Goal: Task Accomplishment & Management: Use online tool/utility

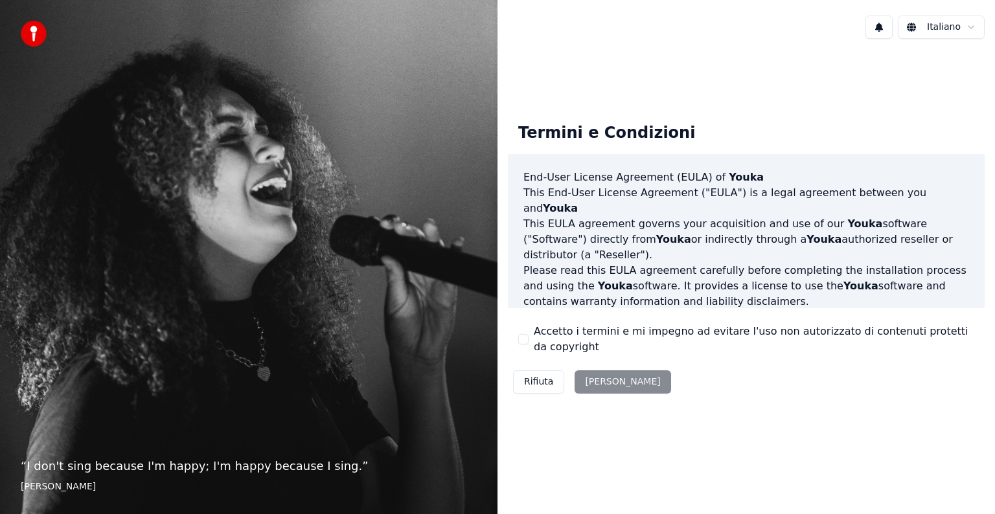
click at [602, 383] on div "Rifiuta Accetta" at bounding box center [592, 382] width 168 height 34
click at [528, 338] on div "Accetto i termini e mi impegno ad evitare l'uso non autorizzato di contenuti pr…" at bounding box center [746, 339] width 456 height 31
click at [528, 342] on div "Accetto i termini e mi impegno ad evitare l'uso non autorizzato di contenuti pr…" at bounding box center [746, 339] width 456 height 31
click at [523, 339] on button "Accetto i termini e mi impegno ad evitare l'uso non autorizzato di contenuti pr…" at bounding box center [523, 339] width 10 height 10
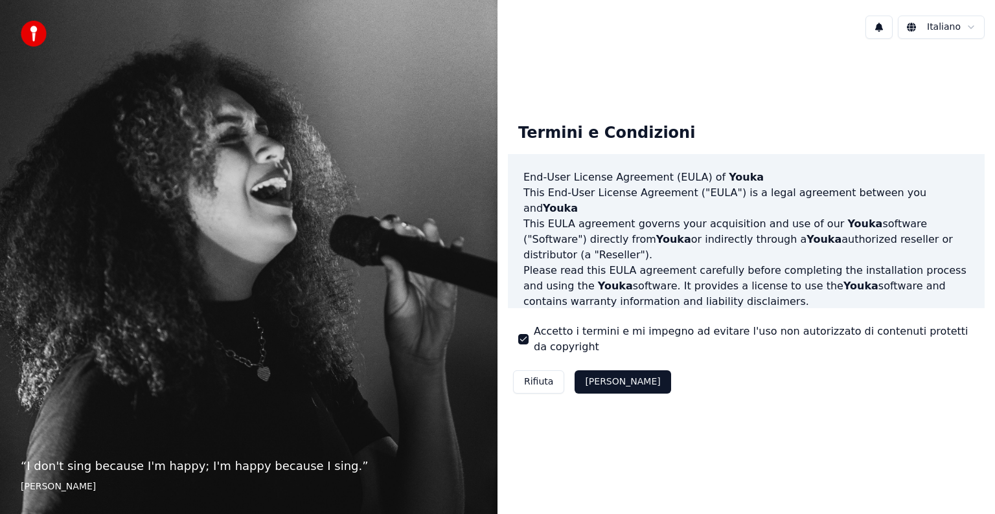
click at [609, 376] on button "Accetta" at bounding box center [622, 381] width 96 height 23
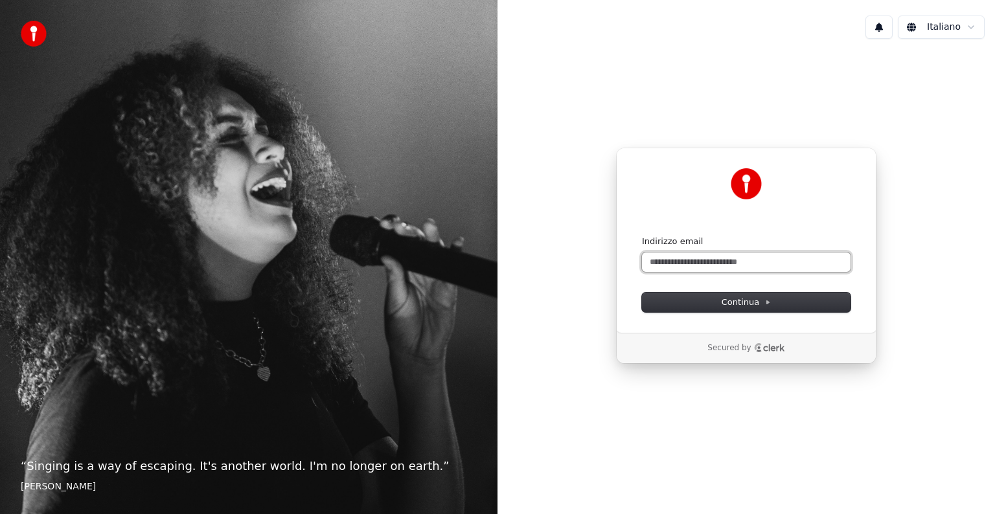
click at [725, 266] on input "Indirizzo email" at bounding box center [746, 262] width 209 height 19
click at [725, 266] on input "**********" at bounding box center [746, 262] width 209 height 19
click at [750, 302] on span "Continua" at bounding box center [745, 303] width 49 height 12
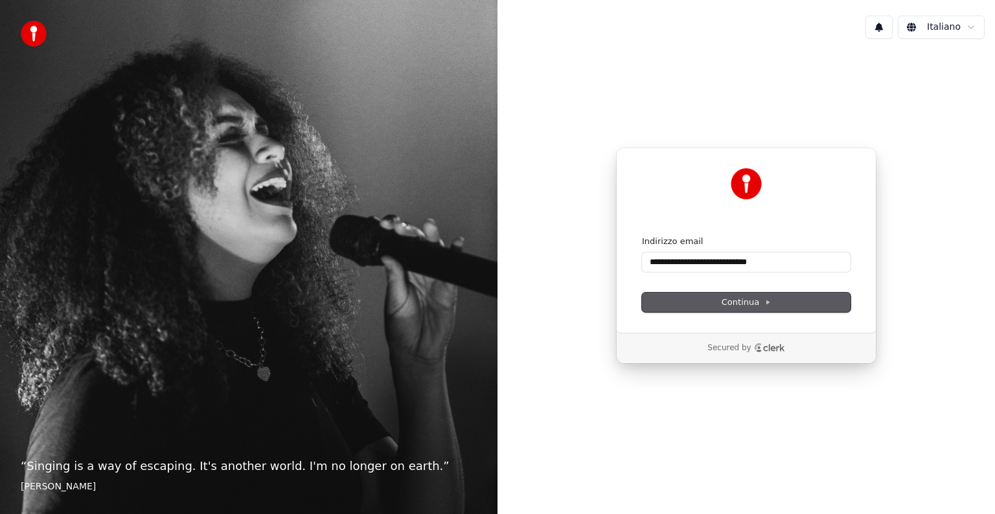
type input "**********"
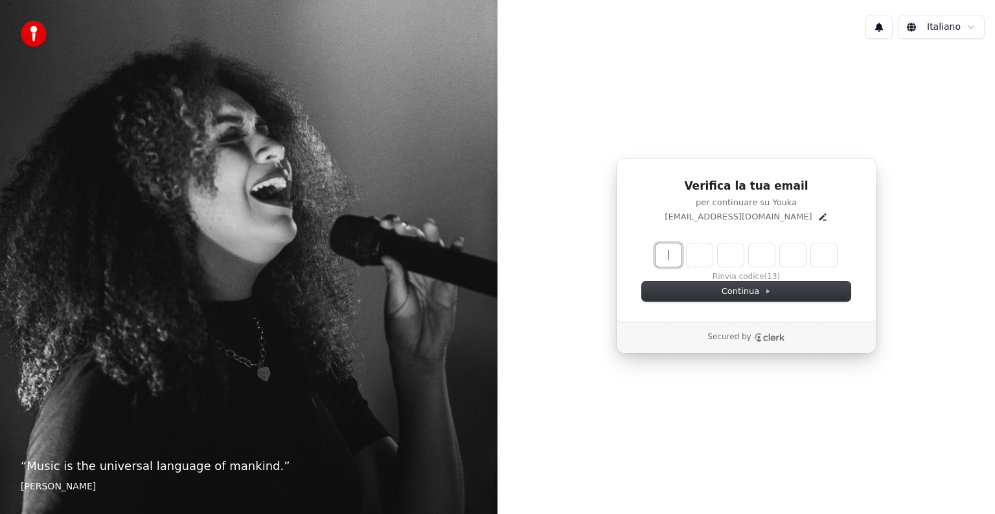
click at [673, 256] on input "Enter verification code" at bounding box center [745, 255] width 181 height 23
type input "******"
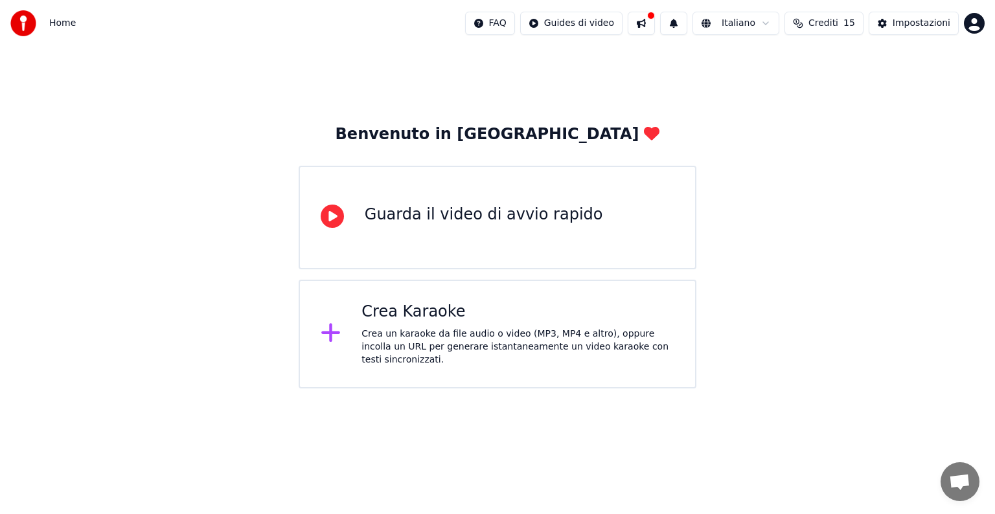
click at [456, 326] on div "Crea Karaoke Crea un karaoke da file audio o video (MP3, MP4 e altro), oppure i…" at bounding box center [517, 334] width 313 height 65
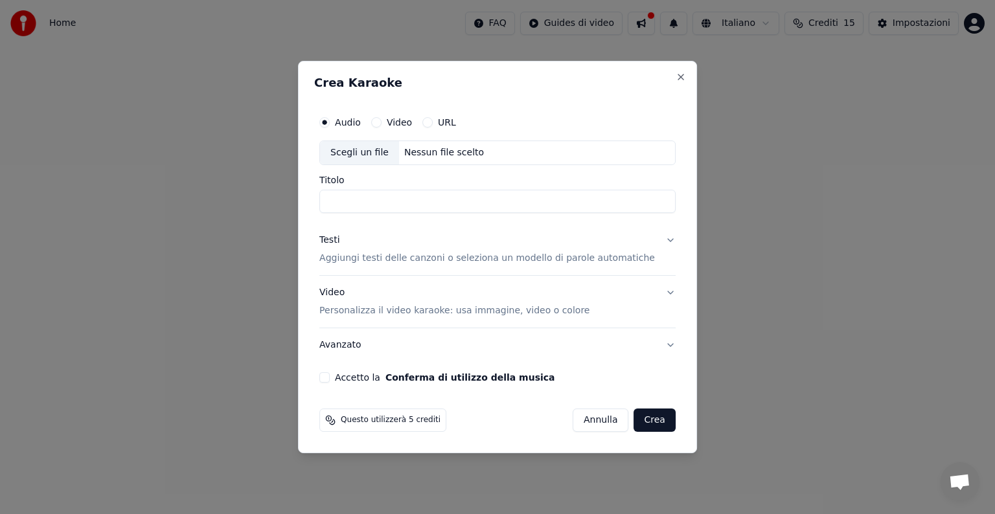
click at [454, 262] on p "Aggiungi testi delle canzoni o seleziona un modello di parole automatiche" at bounding box center [486, 258] width 335 height 13
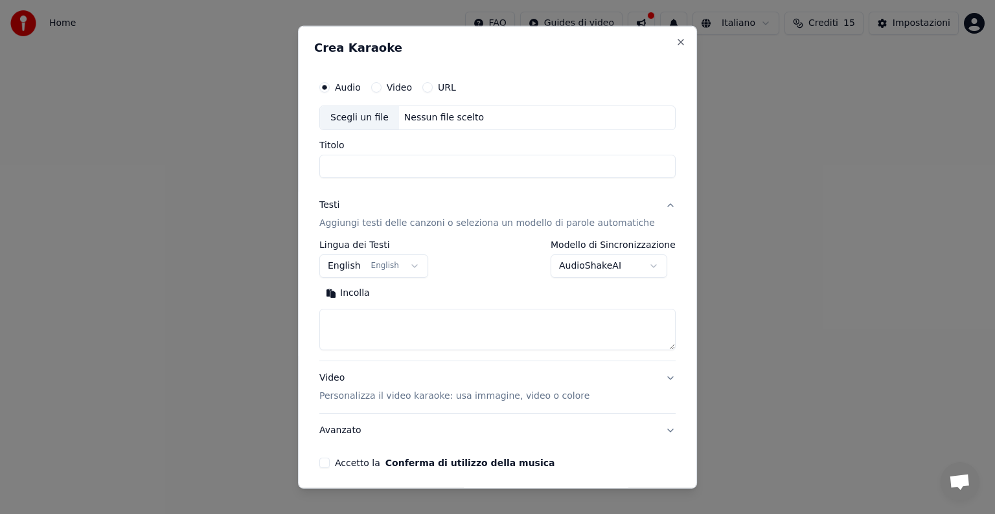
click at [415, 269] on body "**********" at bounding box center [497, 194] width 995 height 389
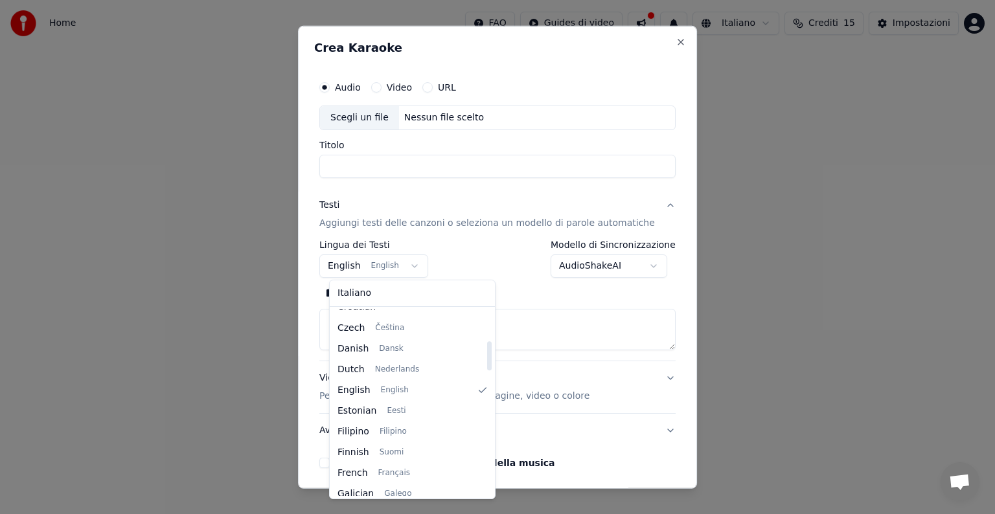
scroll to position [199, 0]
select select "**"
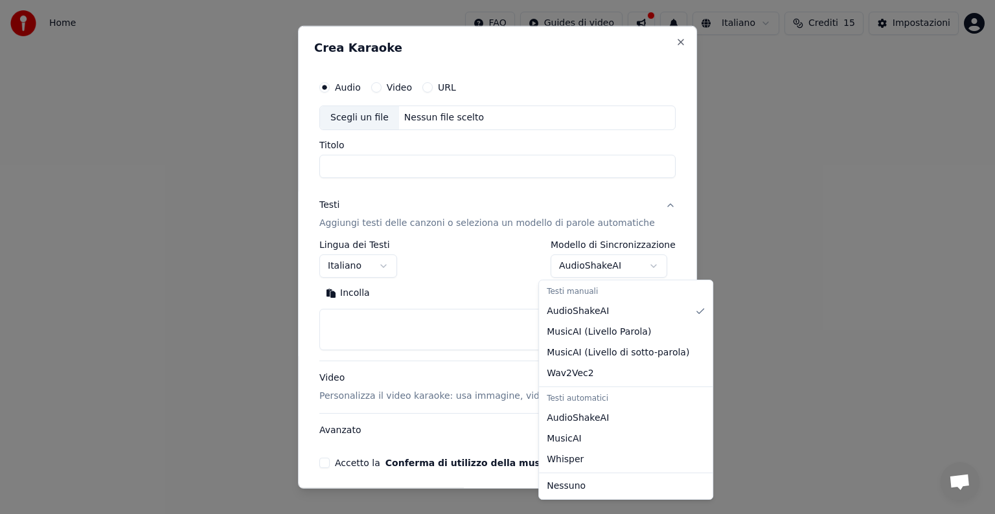
click at [635, 264] on body "**********" at bounding box center [497, 194] width 995 height 389
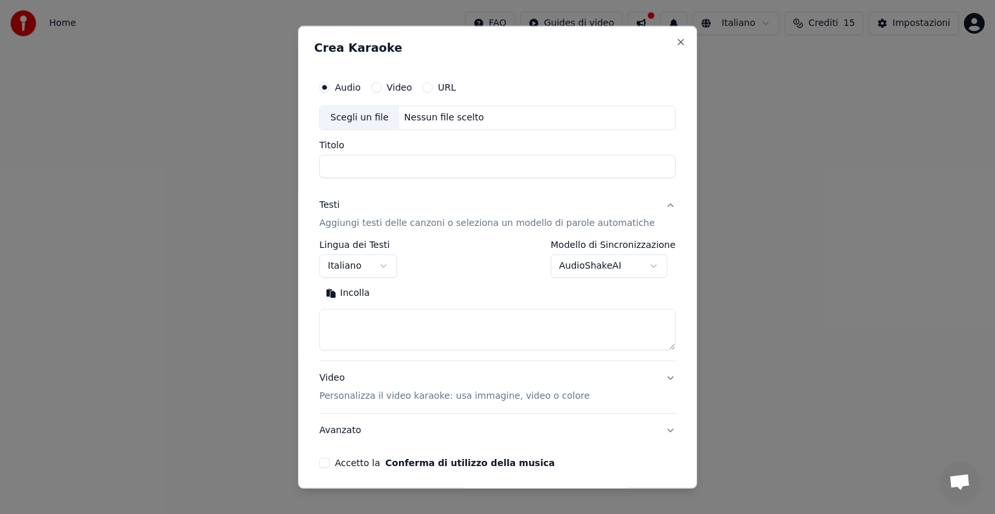
click at [635, 264] on body "**********" at bounding box center [497, 194] width 995 height 389
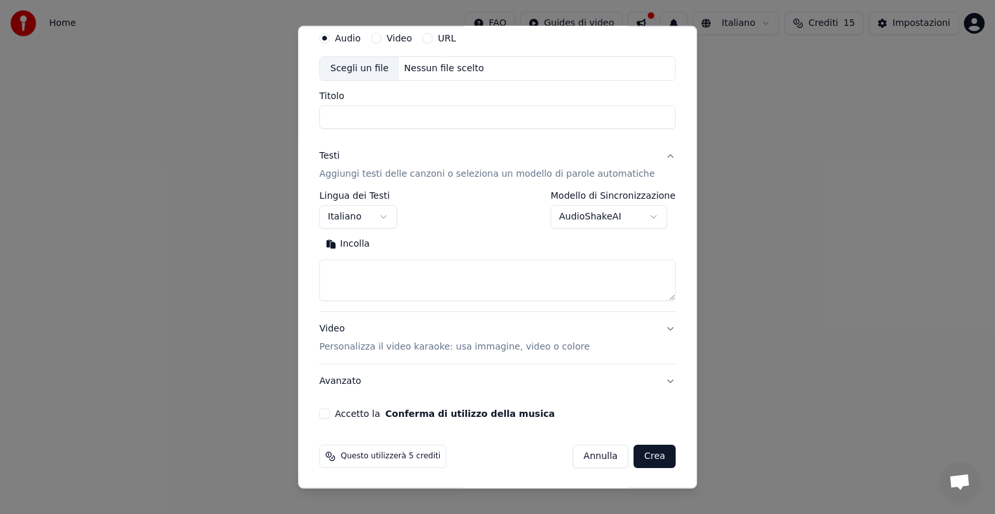
click at [461, 348] on p "Personalizza il video karaoke: usa immagine, video o colore" at bounding box center [454, 347] width 270 height 13
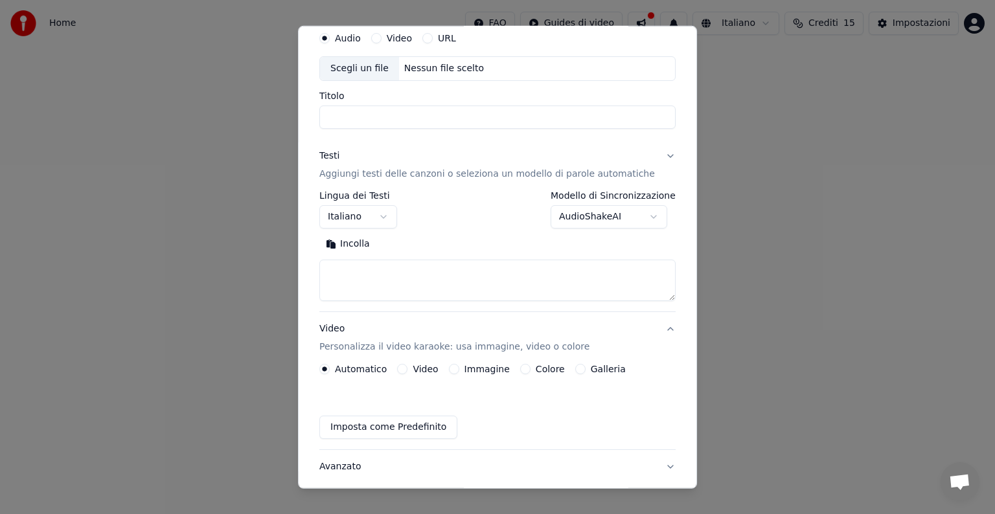
scroll to position [14, 0]
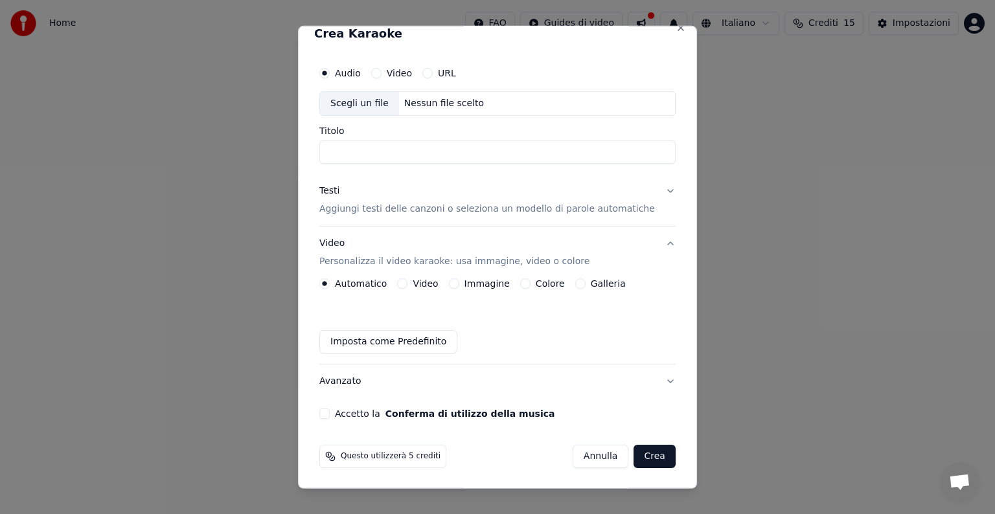
click at [433, 343] on button "Imposta come Predefinito" at bounding box center [388, 341] width 138 height 23
click at [470, 266] on p "Personalizza il video karaoke: usa immagine, video o colore" at bounding box center [454, 261] width 270 height 13
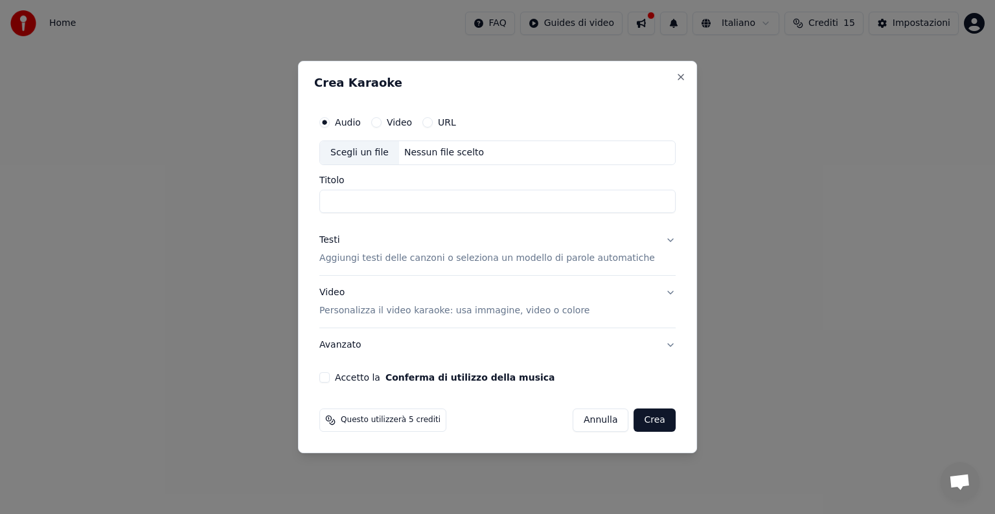
click at [445, 311] on p "Personalizza il video karaoke: usa immagine, video o colore" at bounding box center [454, 310] width 270 height 13
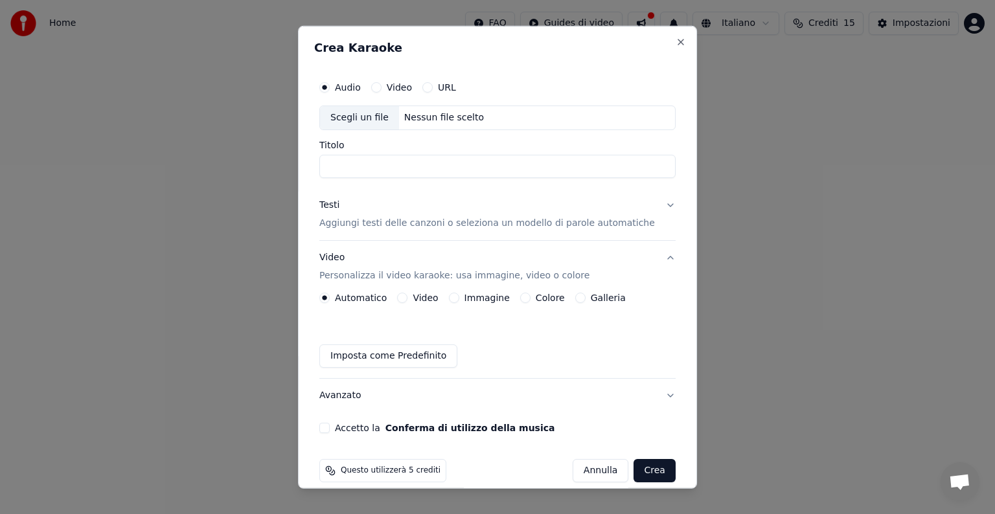
click at [480, 294] on label "Immagine" at bounding box center [486, 297] width 45 height 9
click at [459, 294] on button "Immagine" at bounding box center [454, 298] width 10 height 10
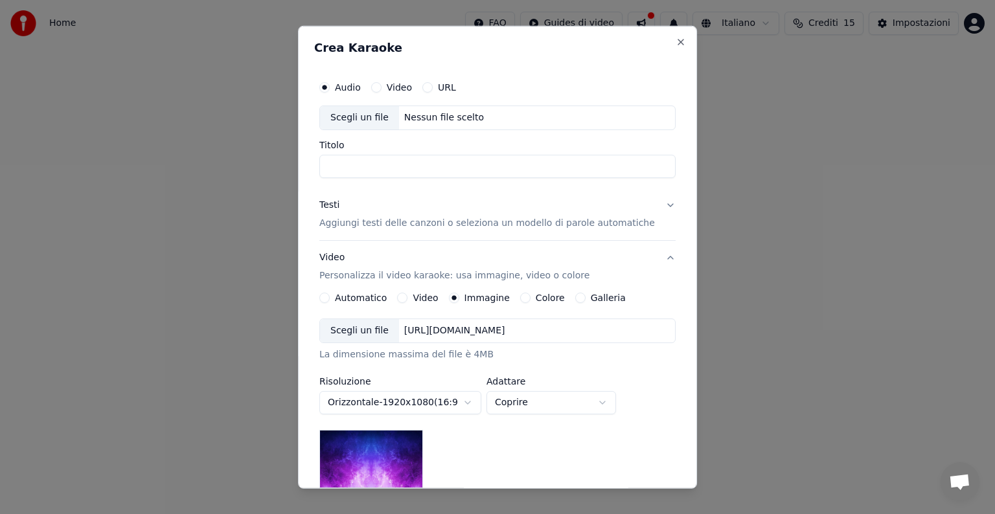
click at [378, 333] on div "Scegli un file" at bounding box center [359, 330] width 79 height 23
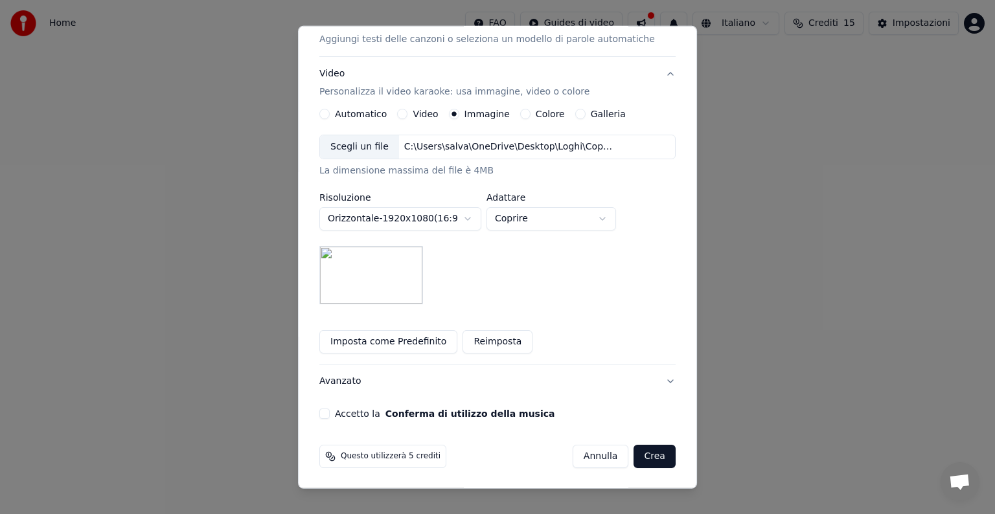
scroll to position [184, 0]
click at [623, 212] on body "**********" at bounding box center [497, 194] width 995 height 389
click at [634, 466] on button "Crea" at bounding box center [654, 456] width 41 height 23
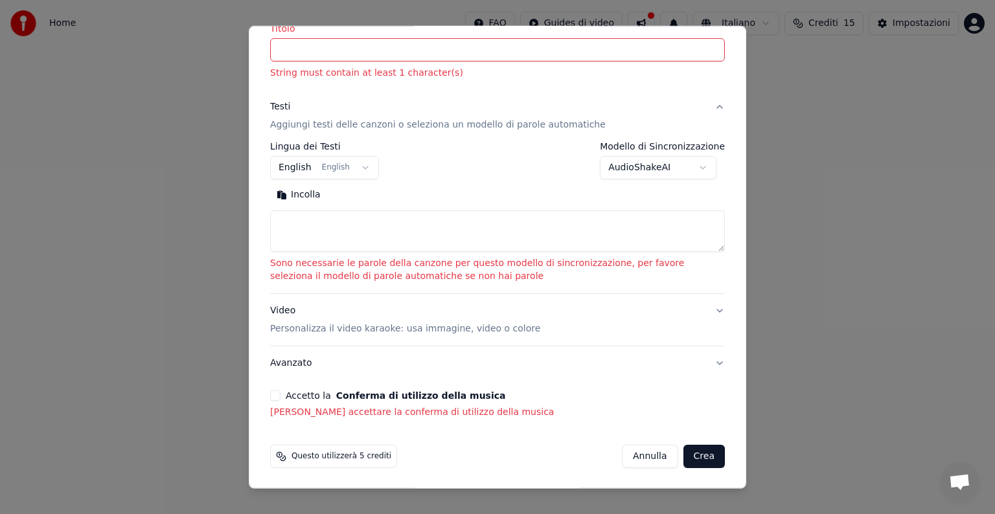
scroll to position [0, 0]
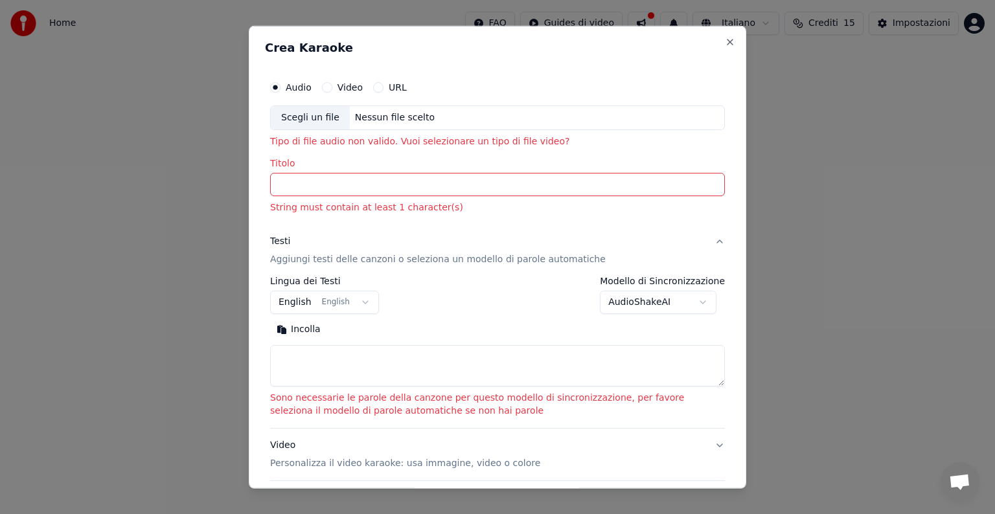
click at [341, 299] on button "English English" at bounding box center [324, 302] width 109 height 23
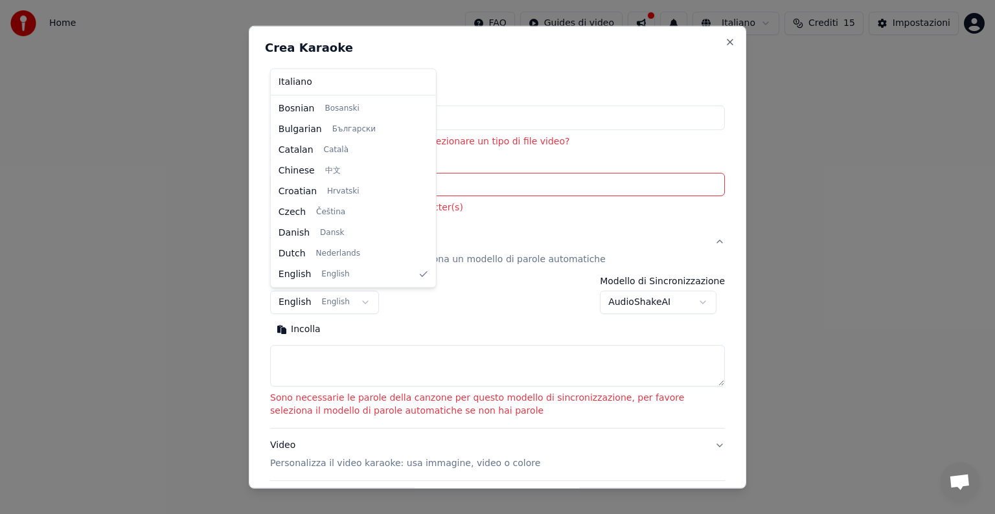
scroll to position [414, 0]
select select "**"
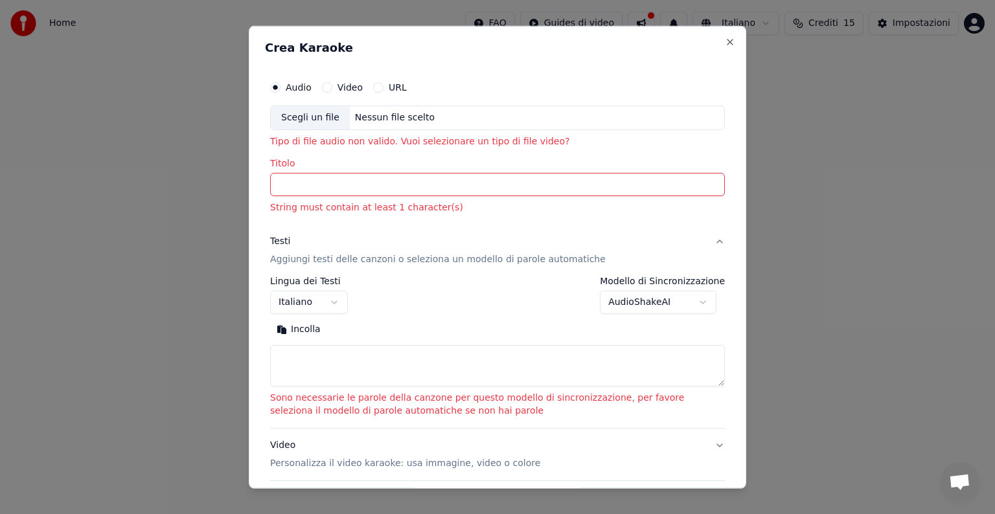
click at [324, 192] on input "Titolo" at bounding box center [497, 184] width 455 height 23
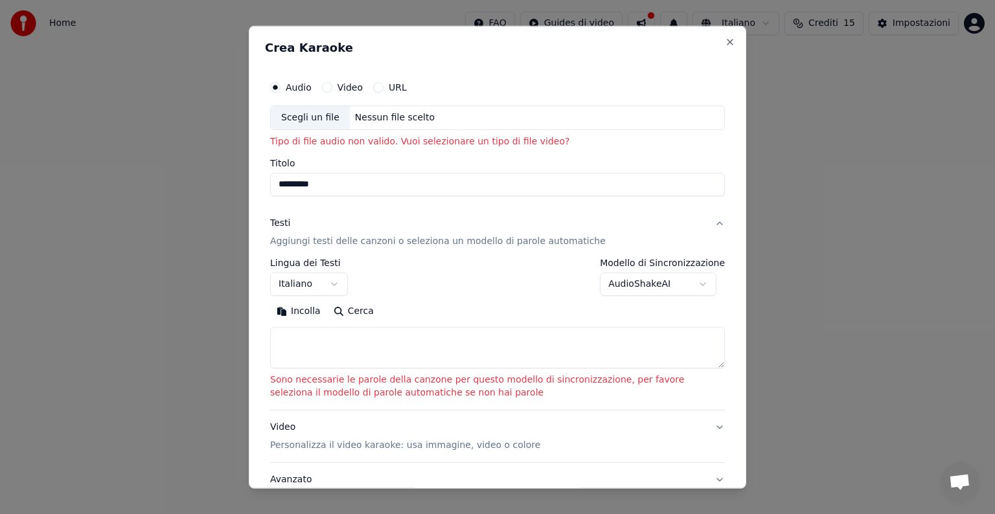
click at [322, 115] on div "Scegli un file" at bounding box center [310, 117] width 79 height 23
type input "**********"
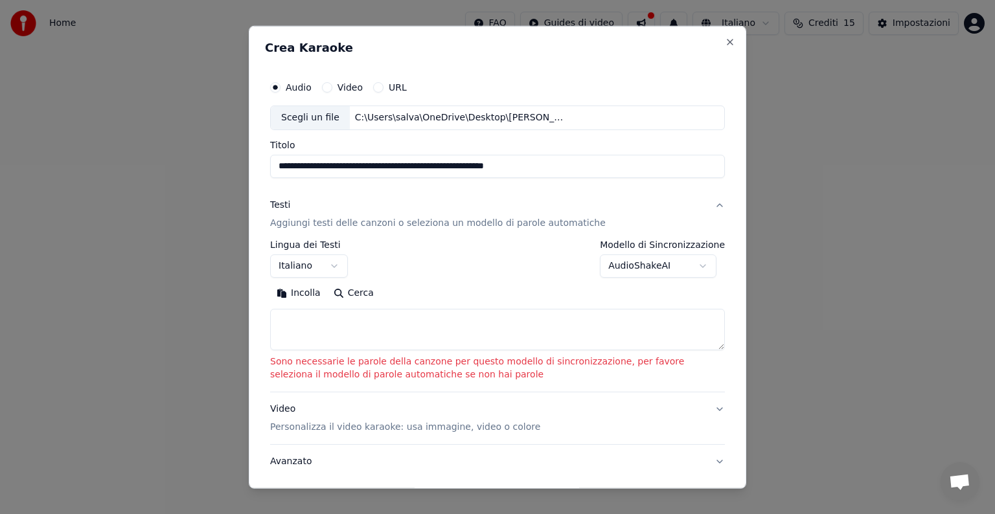
click at [365, 297] on button "Cerca" at bounding box center [353, 293] width 53 height 21
click at [348, 291] on button "Cerca" at bounding box center [353, 293] width 53 height 21
click at [344, 327] on textarea at bounding box center [497, 329] width 455 height 41
click at [356, 293] on button "Cerca" at bounding box center [353, 293] width 53 height 21
click at [449, 330] on textarea at bounding box center [497, 329] width 455 height 41
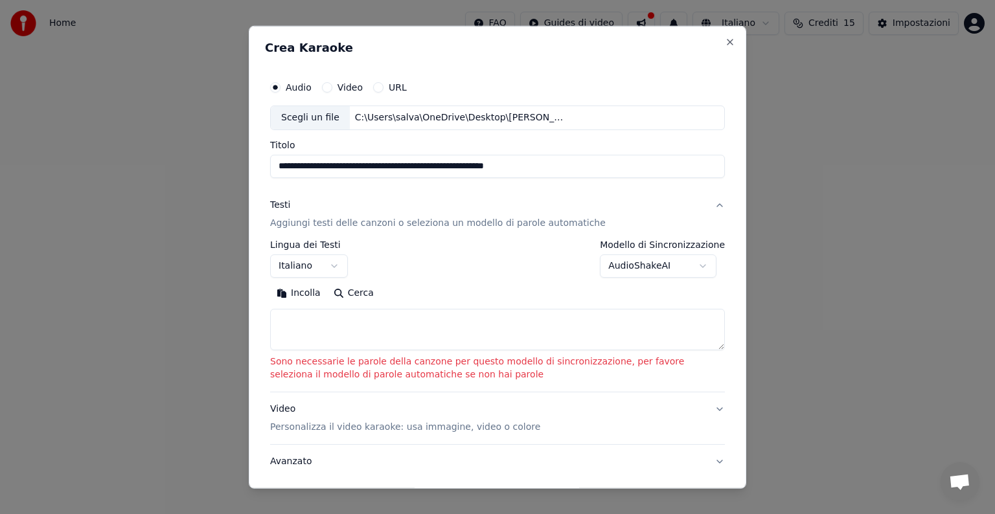
paste textarea "**********"
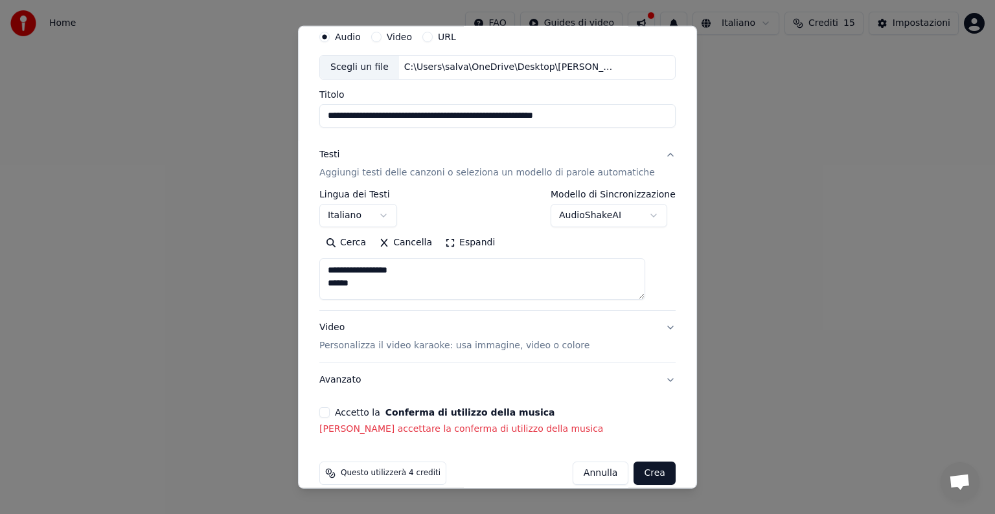
scroll to position [0, 0]
type textarea "*"
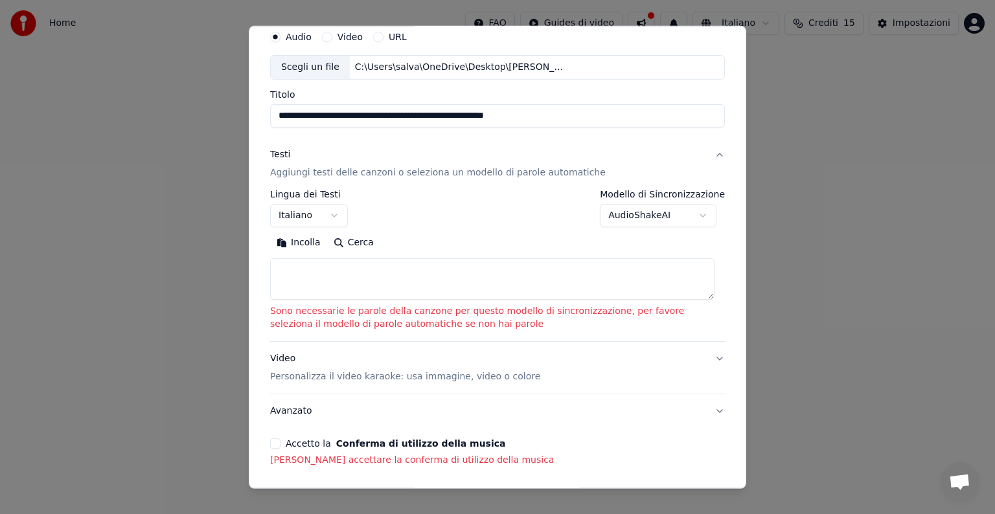
click at [433, 279] on textarea at bounding box center [492, 278] width 444 height 41
paste textarea "**********"
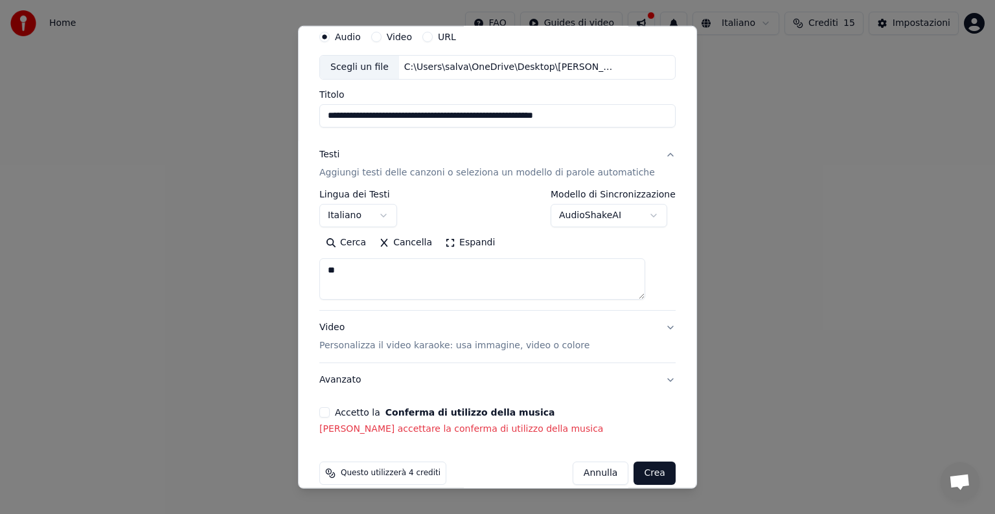
type textarea "*"
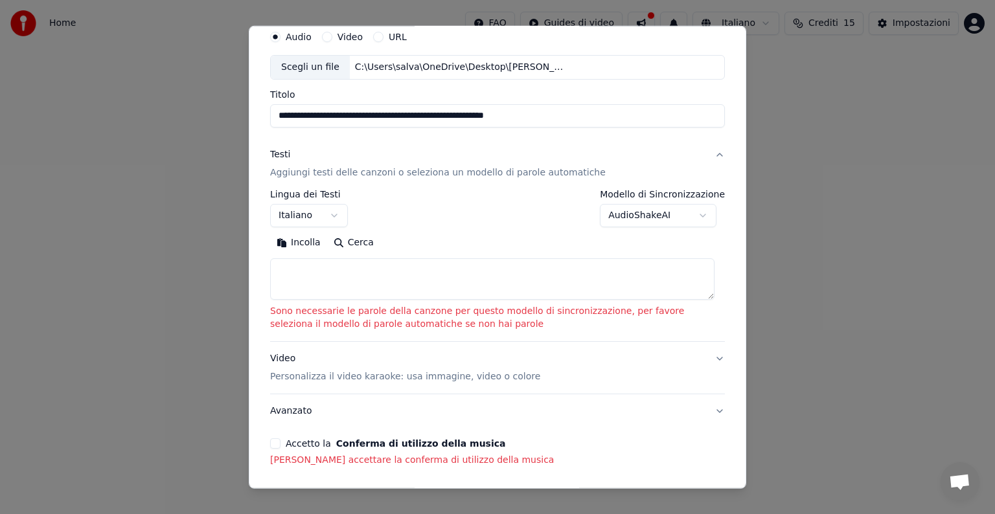
click at [477, 286] on textarea at bounding box center [492, 278] width 444 height 41
paste textarea "**********"
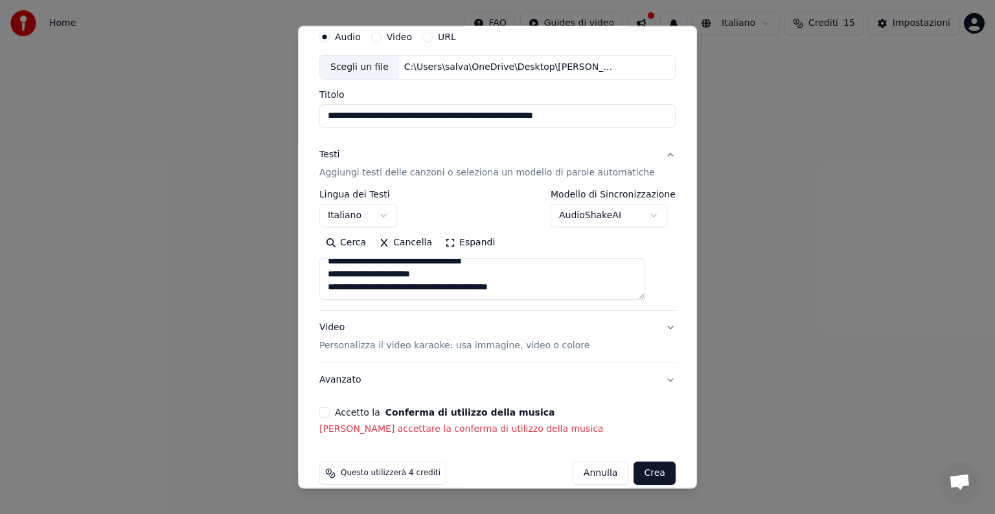
type textarea "**********"
click at [492, 271] on textarea at bounding box center [482, 278] width 326 height 41
click at [413, 245] on button "Cancella" at bounding box center [405, 243] width 66 height 21
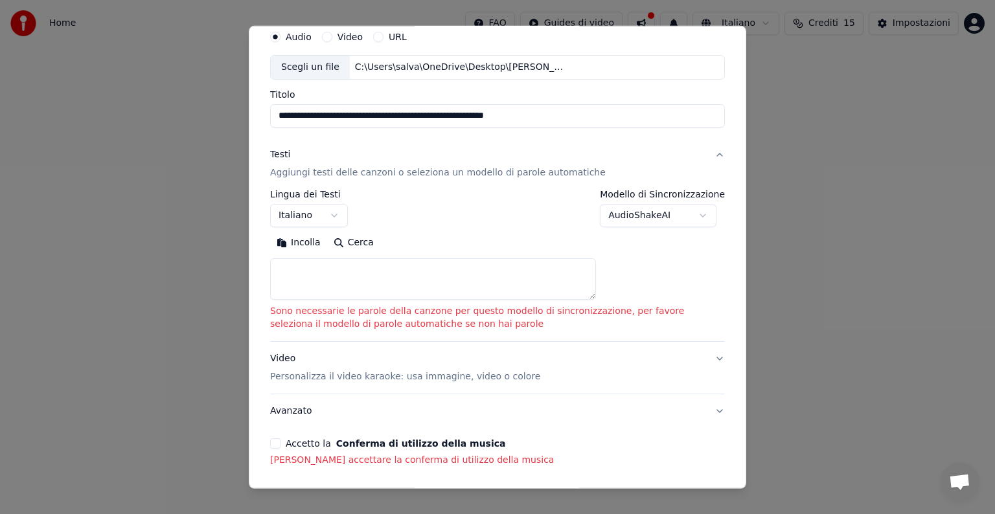
scroll to position [0, 0]
click at [332, 265] on textarea at bounding box center [492, 278] width 444 height 41
click at [356, 238] on button "Cerca" at bounding box center [353, 243] width 53 height 21
click at [315, 244] on button "Incolla" at bounding box center [298, 243] width 57 height 21
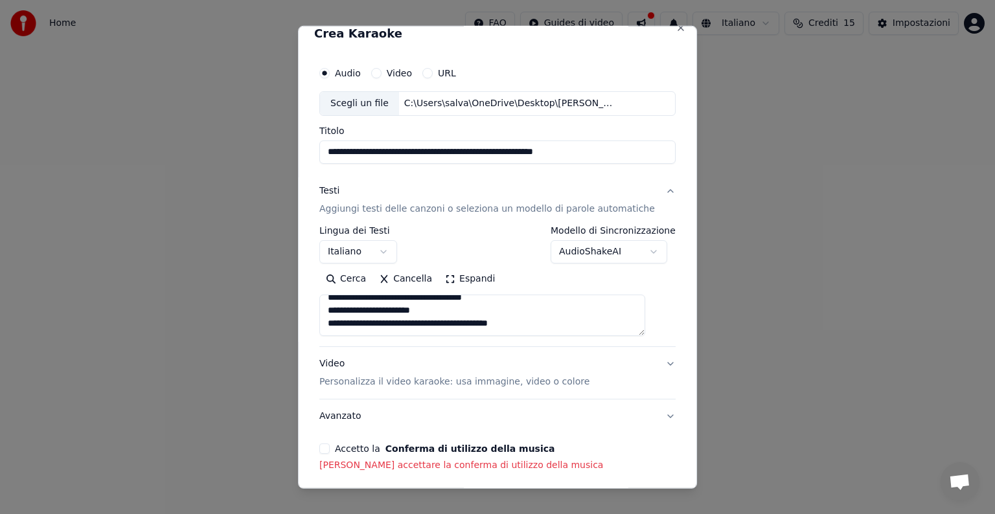
scroll to position [1153, 0]
click at [441, 321] on textarea at bounding box center [482, 315] width 326 height 41
click at [383, 329] on textarea at bounding box center [482, 315] width 326 height 41
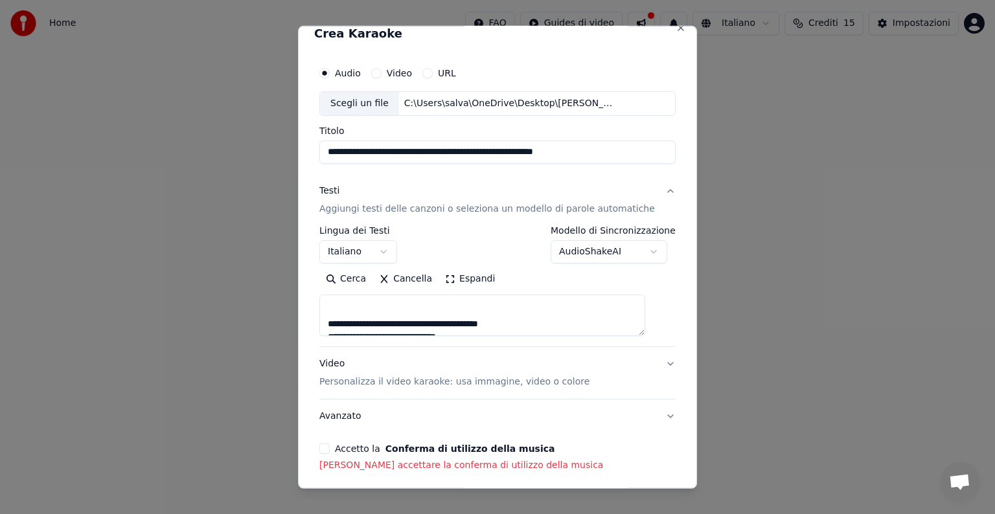
click at [369, 324] on textarea at bounding box center [482, 315] width 326 height 41
click at [500, 316] on textarea at bounding box center [482, 315] width 326 height 41
click at [475, 302] on textarea at bounding box center [482, 315] width 326 height 41
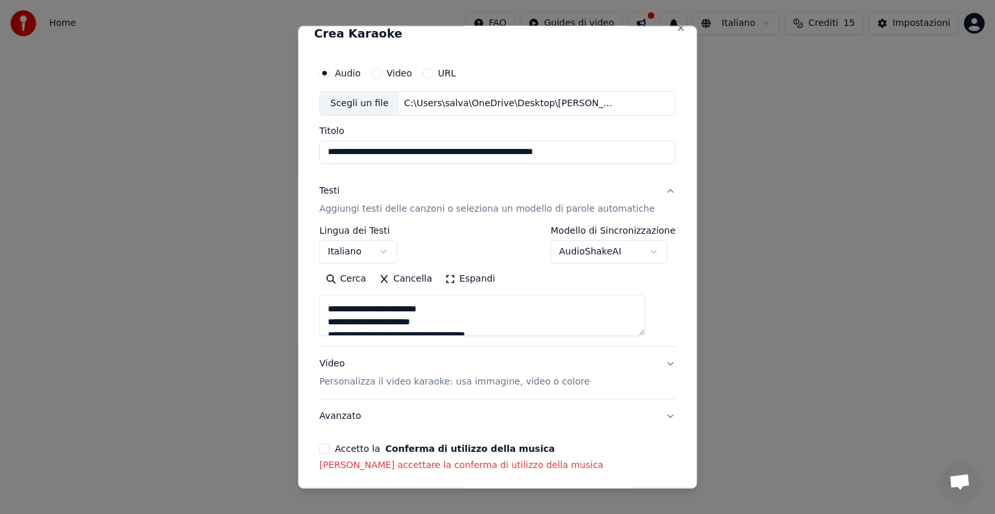
scroll to position [38, 0]
click at [444, 316] on textarea at bounding box center [482, 315] width 326 height 41
click at [487, 321] on textarea at bounding box center [482, 315] width 326 height 41
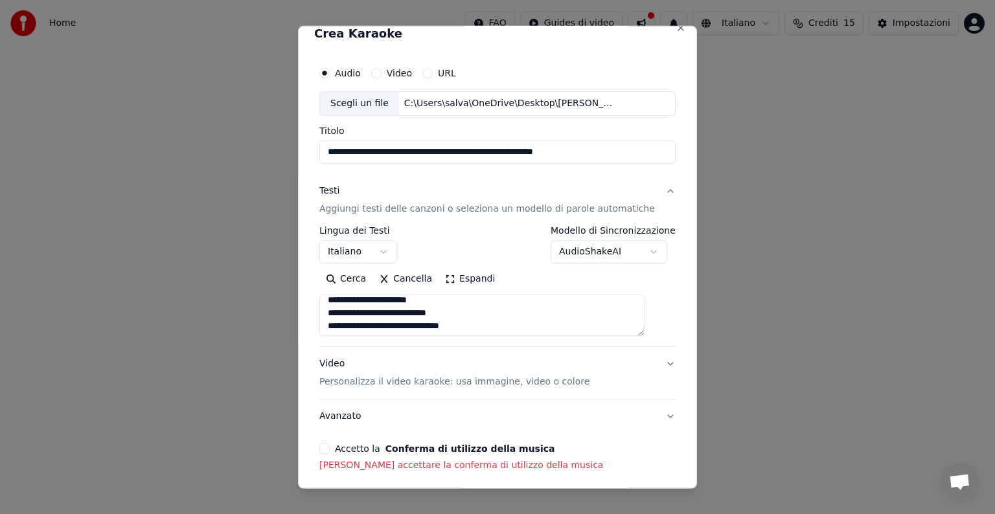
drag, startPoint x: 544, startPoint y: 308, endPoint x: 438, endPoint y: 326, distance: 107.6
click at [438, 326] on textarea at bounding box center [482, 315] width 326 height 41
click at [554, 317] on textarea at bounding box center [482, 315] width 326 height 41
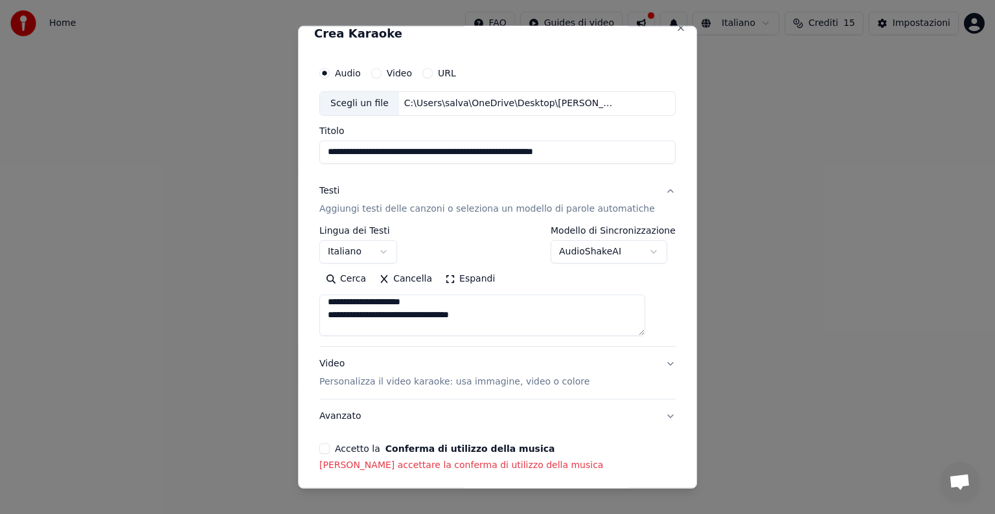
click at [506, 326] on textarea at bounding box center [482, 315] width 326 height 41
drag, startPoint x: 332, startPoint y: 306, endPoint x: 433, endPoint y: 313, distance: 102.0
click at [433, 313] on textarea at bounding box center [482, 315] width 326 height 41
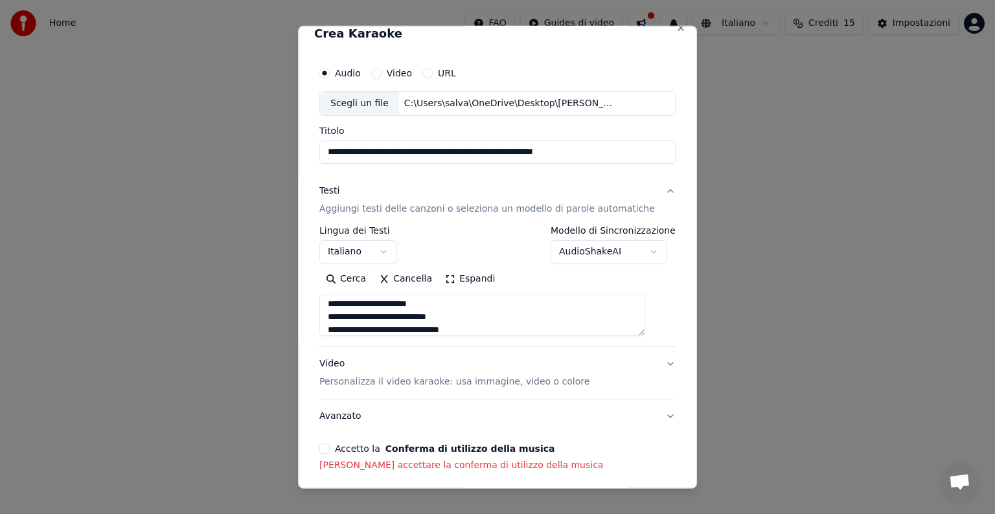
click at [457, 318] on textarea at bounding box center [482, 315] width 326 height 41
click at [477, 308] on textarea at bounding box center [482, 315] width 326 height 41
click at [409, 318] on textarea at bounding box center [482, 315] width 326 height 41
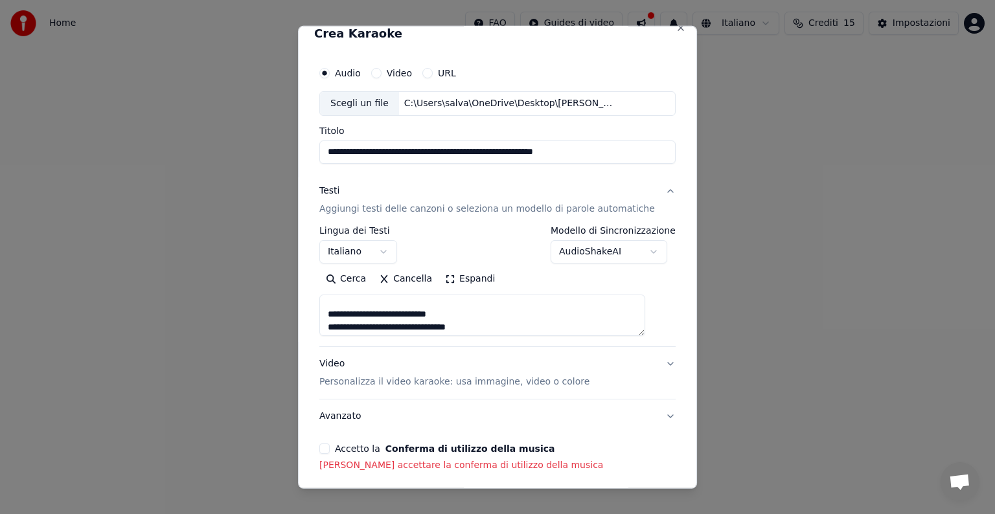
click at [479, 326] on textarea at bounding box center [482, 315] width 326 height 41
click at [616, 315] on textarea at bounding box center [482, 315] width 326 height 41
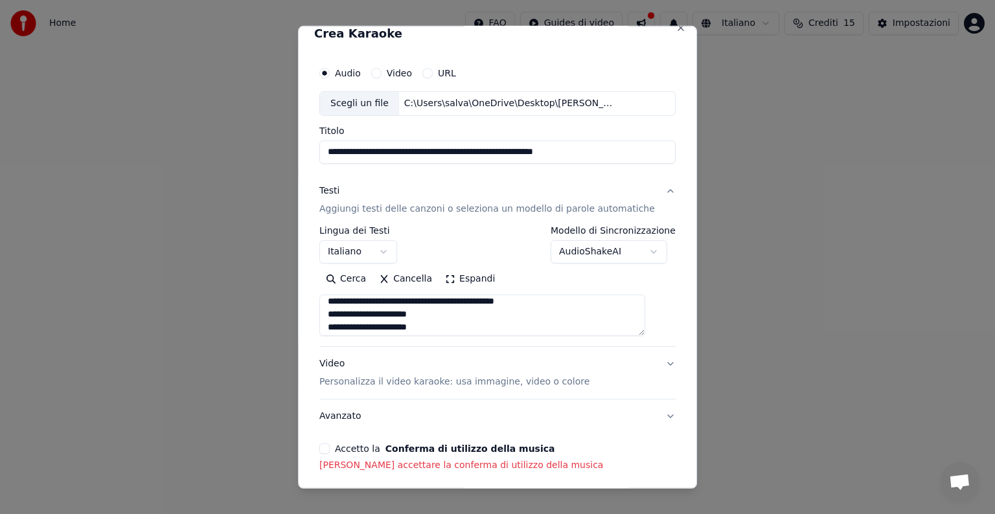
click at [616, 315] on textarea at bounding box center [482, 315] width 326 height 41
click at [386, 319] on textarea at bounding box center [482, 315] width 326 height 41
click at [499, 326] on textarea at bounding box center [482, 315] width 326 height 41
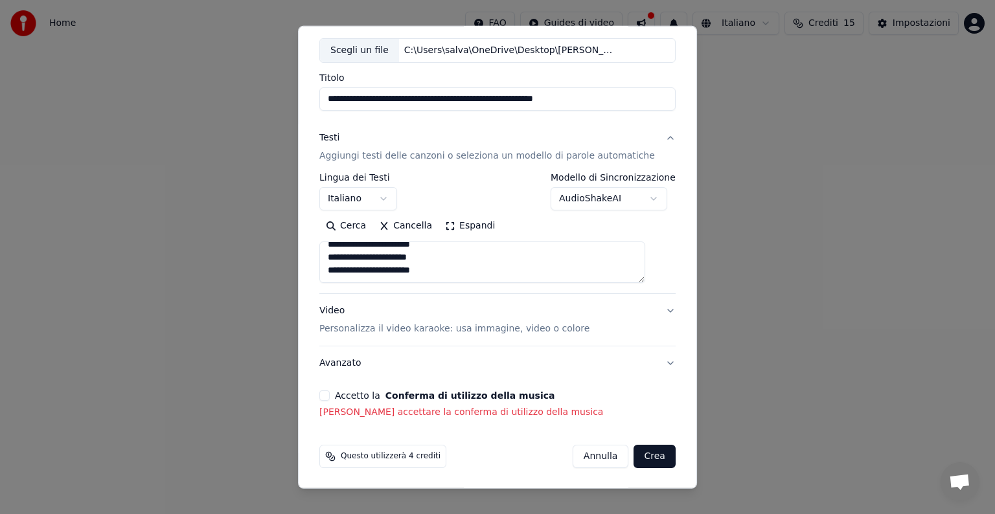
scroll to position [65, 0]
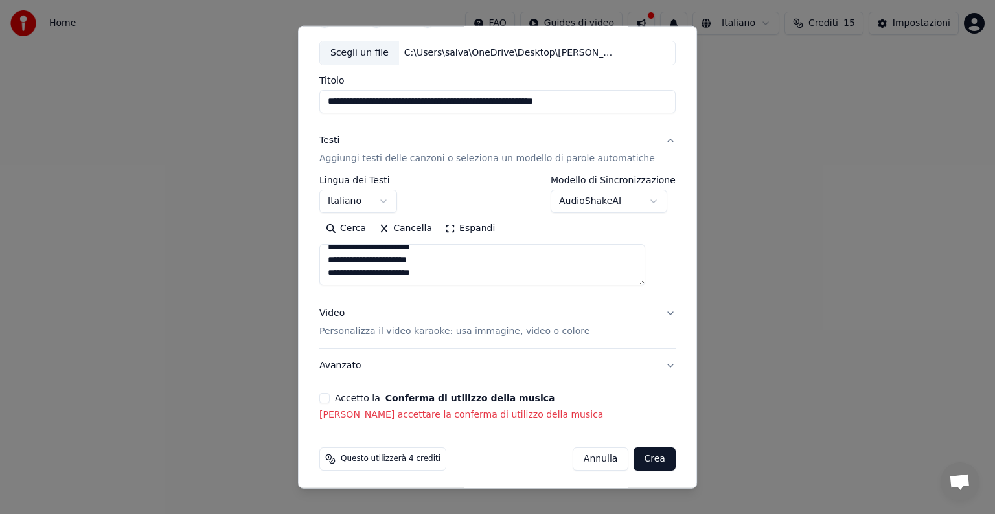
click at [474, 251] on textarea at bounding box center [482, 264] width 326 height 41
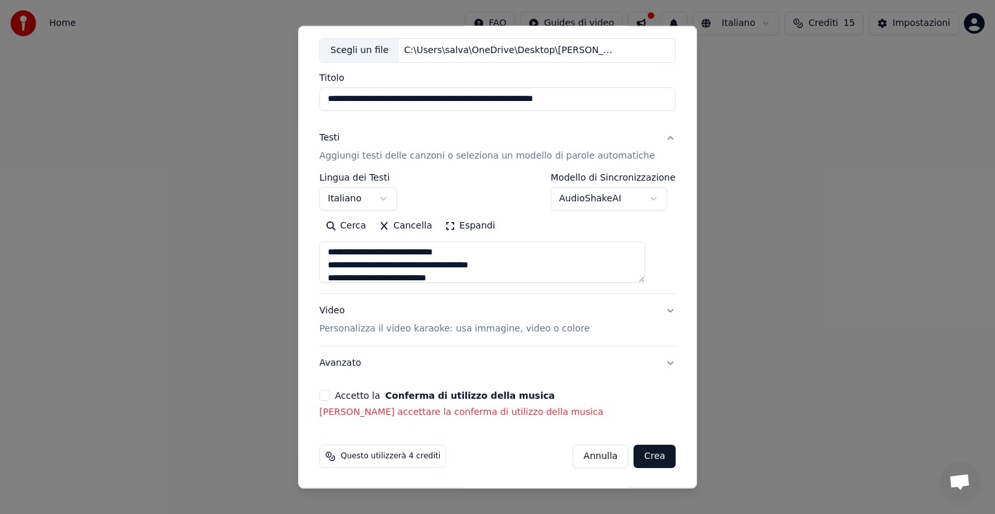
scroll to position [84, 0]
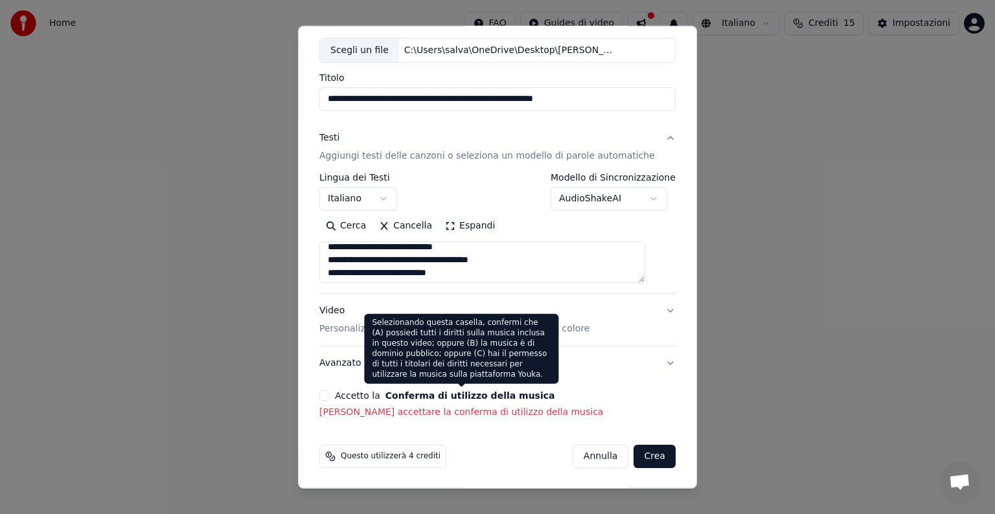
type textarea "**********"
click at [402, 391] on button "Conferma di utilizzo della musica" at bounding box center [470, 395] width 170 height 9
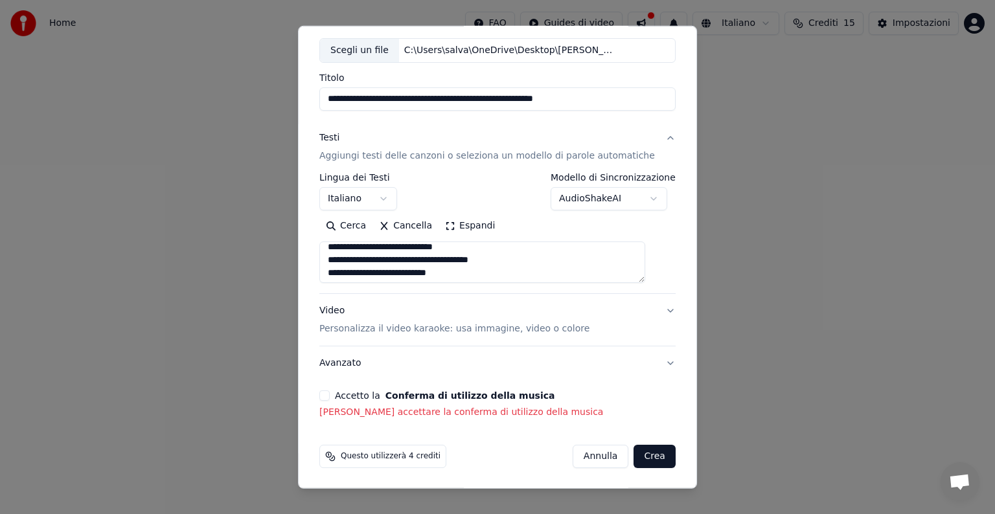
click at [398, 409] on p "[PERSON_NAME] accettare la conferma di utilizzo della musica" at bounding box center [497, 412] width 356 height 13
click at [645, 446] on button "Crea" at bounding box center [654, 456] width 41 height 23
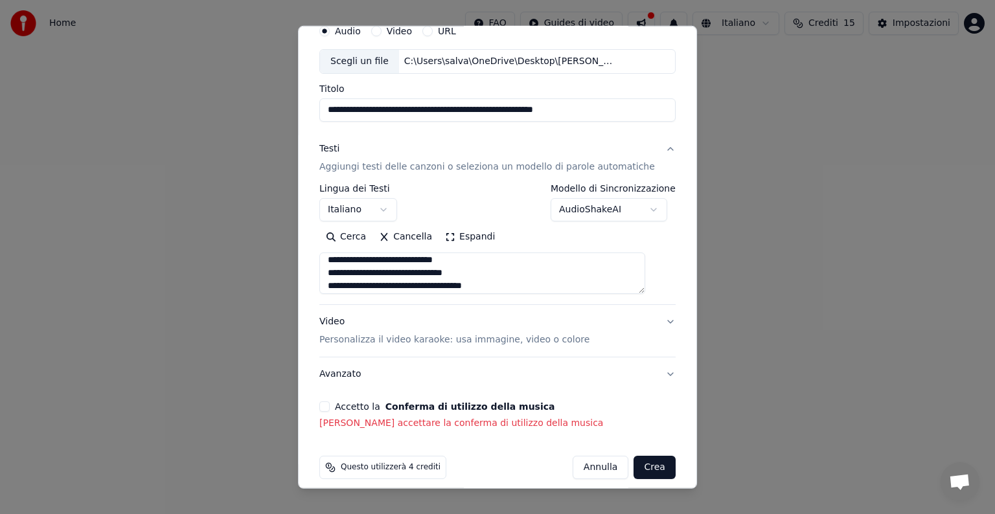
scroll to position [67, 0]
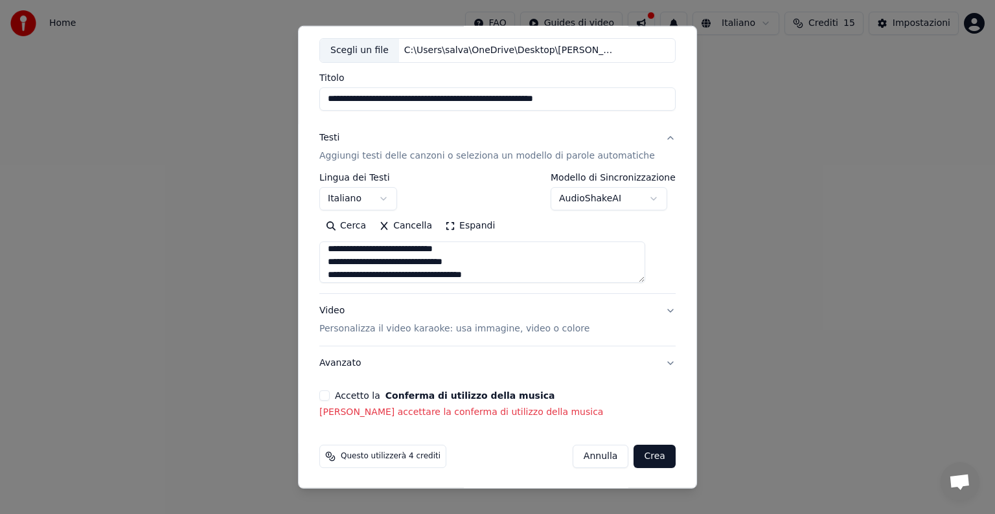
click at [413, 461] on div "Questo utilizzerà 4 crediti" at bounding box center [382, 456] width 127 height 23
click at [397, 409] on p "[PERSON_NAME] accettare la conferma di utilizzo della musica" at bounding box center [497, 412] width 356 height 13
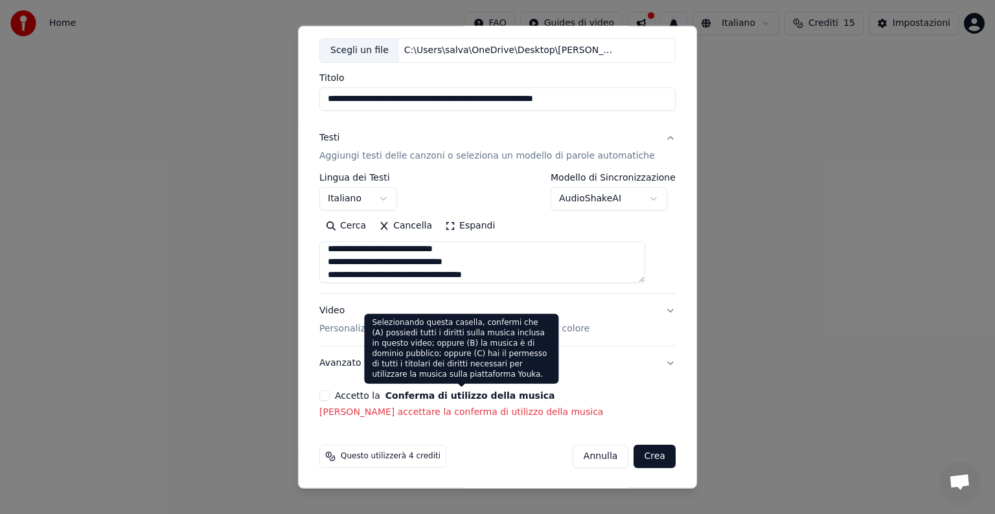
click at [442, 392] on button "Conferma di utilizzo della musica" at bounding box center [470, 395] width 170 height 9
click at [422, 387] on div "**********" at bounding box center [497, 213] width 367 height 422
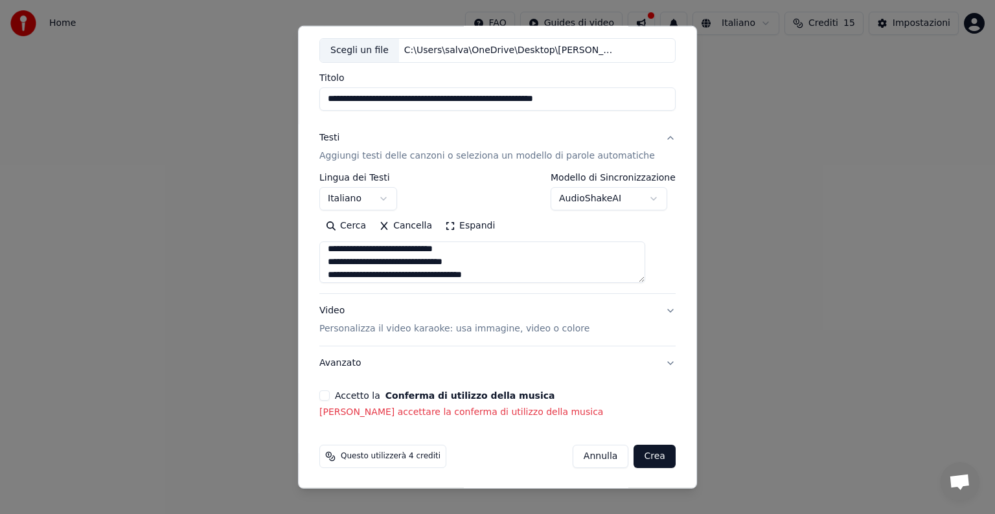
click at [330, 394] on button "Accetto la Conferma di utilizzo della musica" at bounding box center [324, 396] width 10 height 10
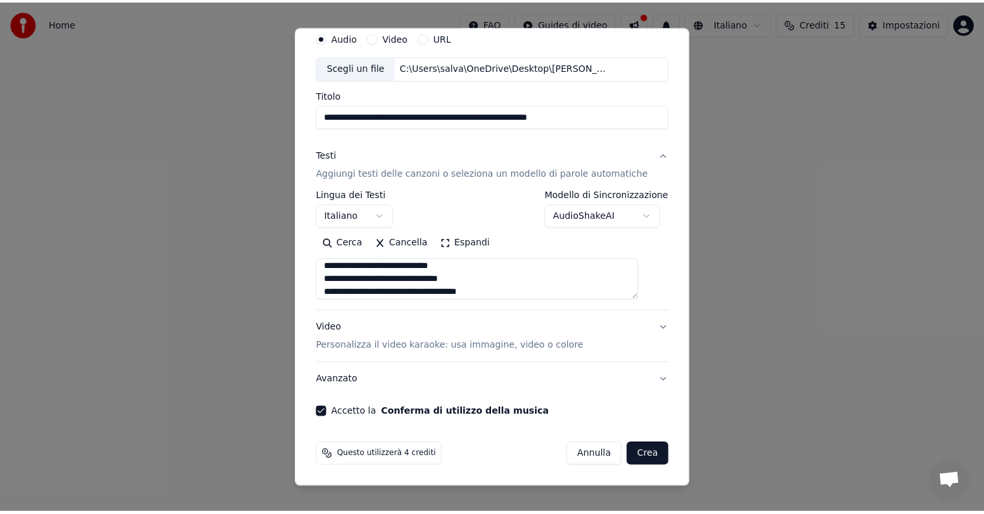
scroll to position [49, 0]
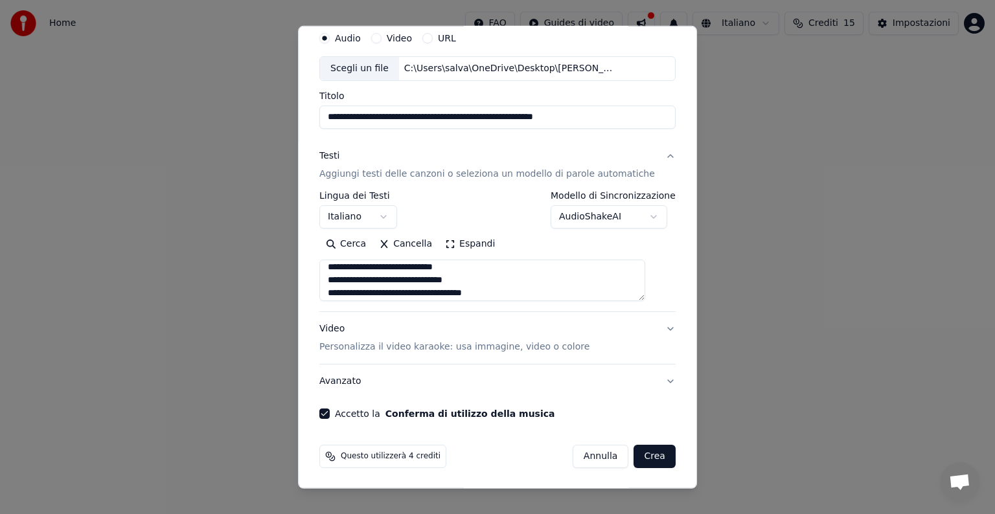
click at [634, 451] on button "Crea" at bounding box center [654, 456] width 41 height 23
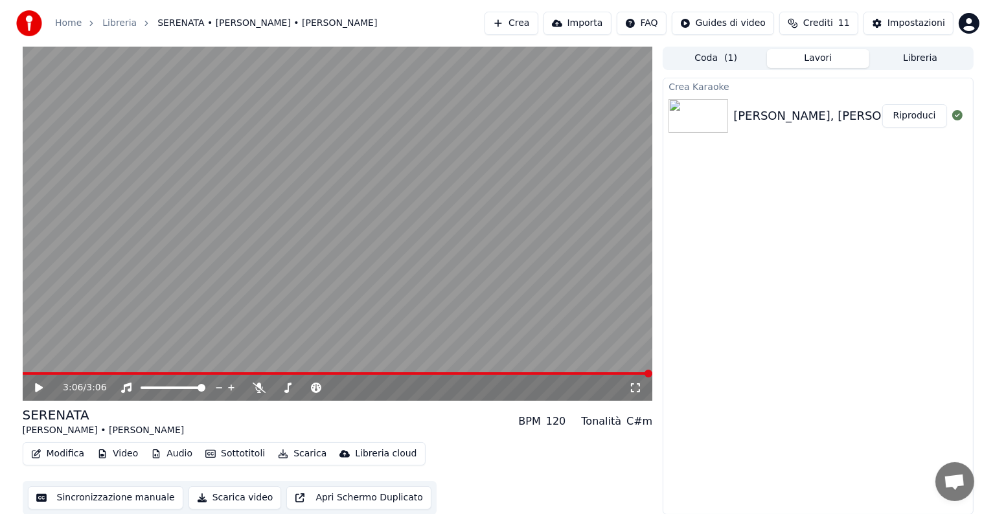
scroll to position [1, 0]
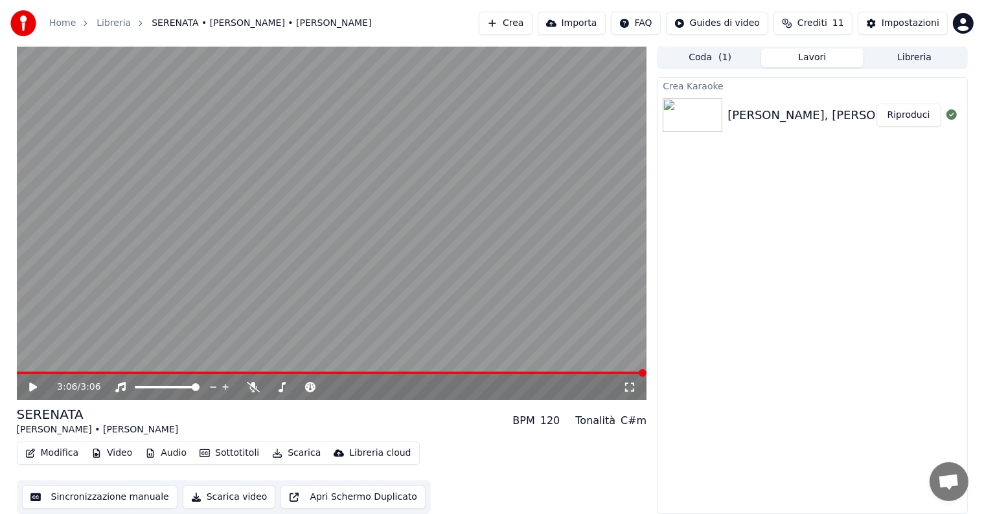
click at [33, 389] on icon at bounding box center [33, 387] width 8 height 9
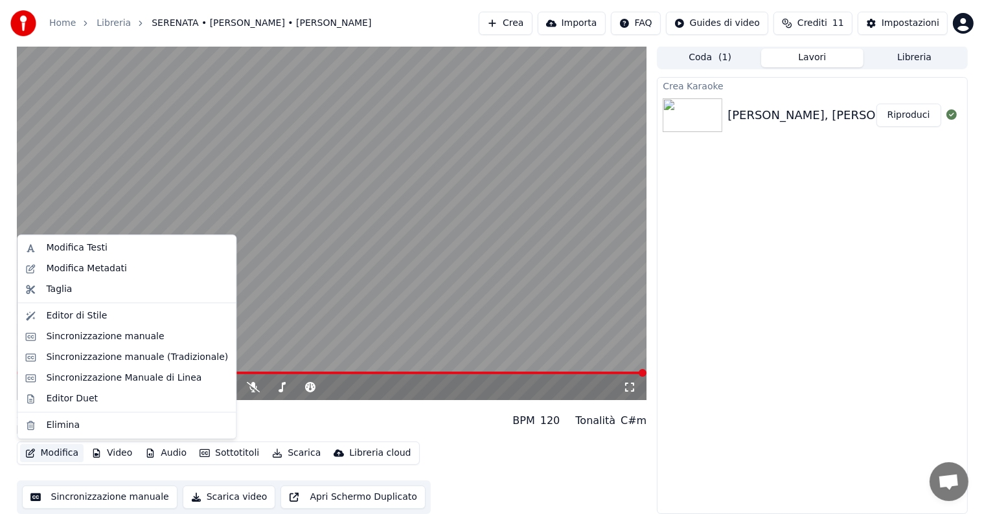
click at [48, 456] on button "Modifica" at bounding box center [52, 453] width 64 height 18
click at [60, 255] on div "Modifica Testi" at bounding box center [126, 248] width 213 height 21
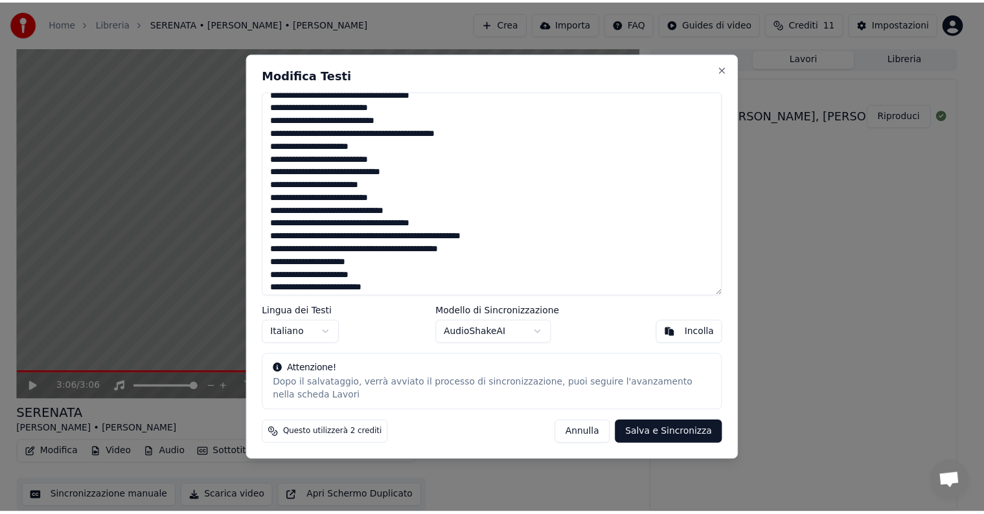
scroll to position [87, 0]
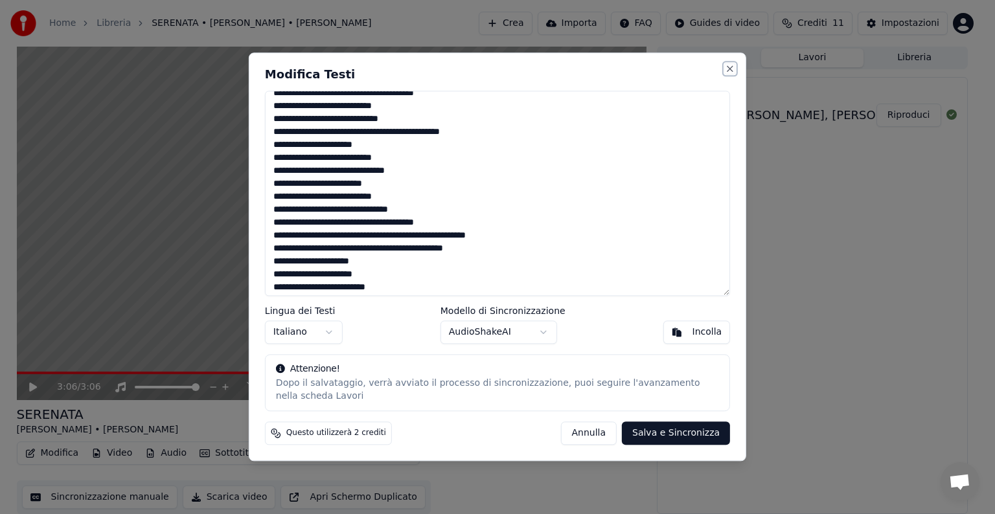
click at [733, 66] on button "Close" at bounding box center [730, 68] width 10 height 10
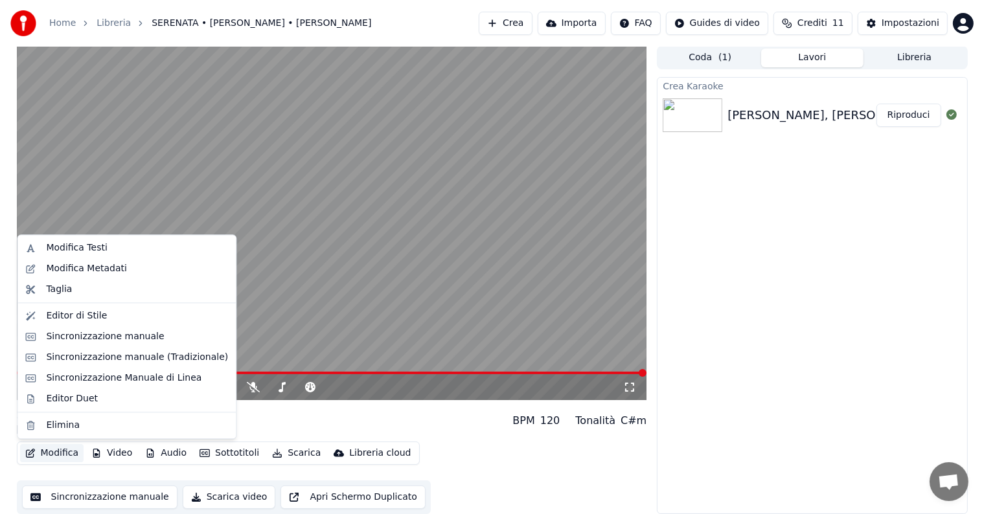
click at [72, 455] on button "Modifica" at bounding box center [52, 453] width 64 height 18
click at [89, 269] on div "Modifica Metadati" at bounding box center [86, 268] width 81 height 13
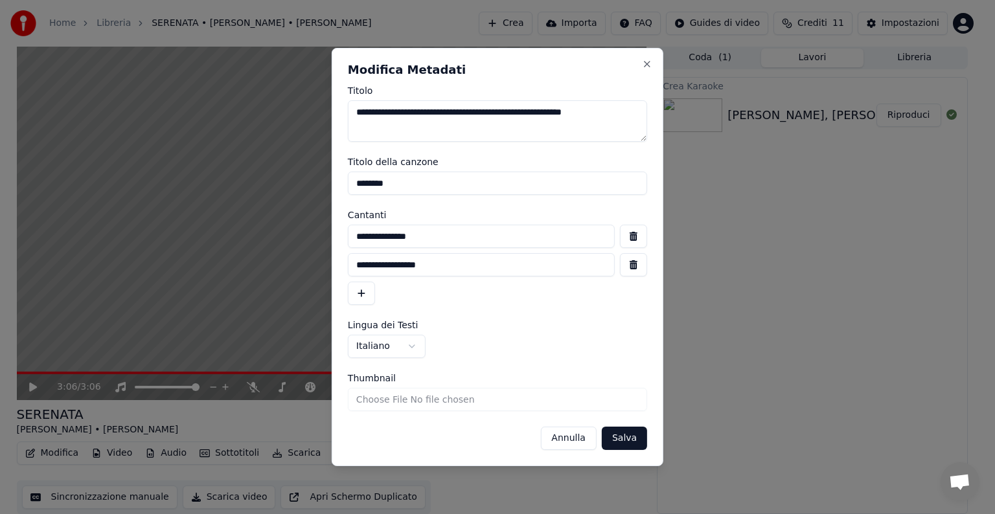
click at [424, 188] on input "********" at bounding box center [497, 183] width 299 height 23
click at [426, 245] on input "**********" at bounding box center [481, 236] width 267 height 23
click at [644, 67] on button "Close" at bounding box center [647, 64] width 10 height 10
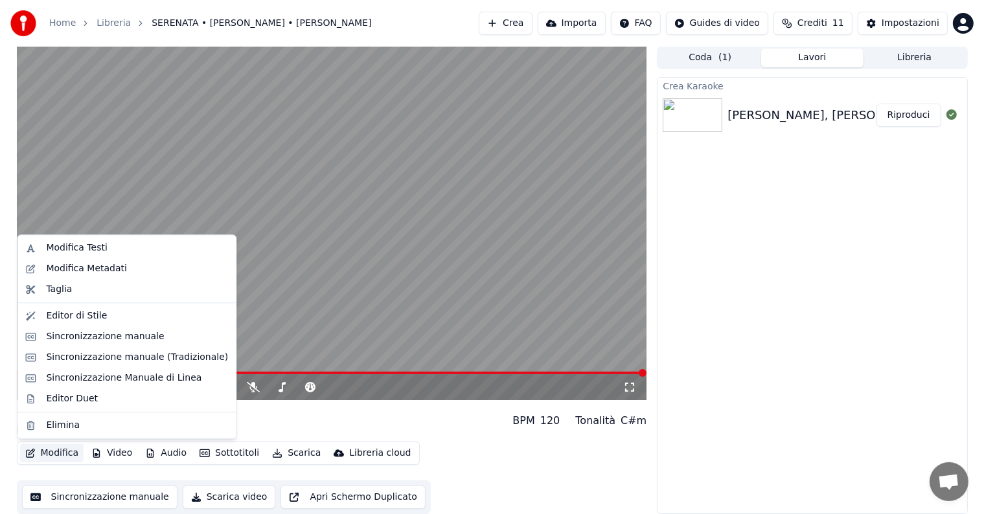
click at [54, 453] on button "Modifica" at bounding box center [52, 453] width 64 height 18
click at [105, 398] on div "Editor Duet" at bounding box center [137, 398] width 182 height 13
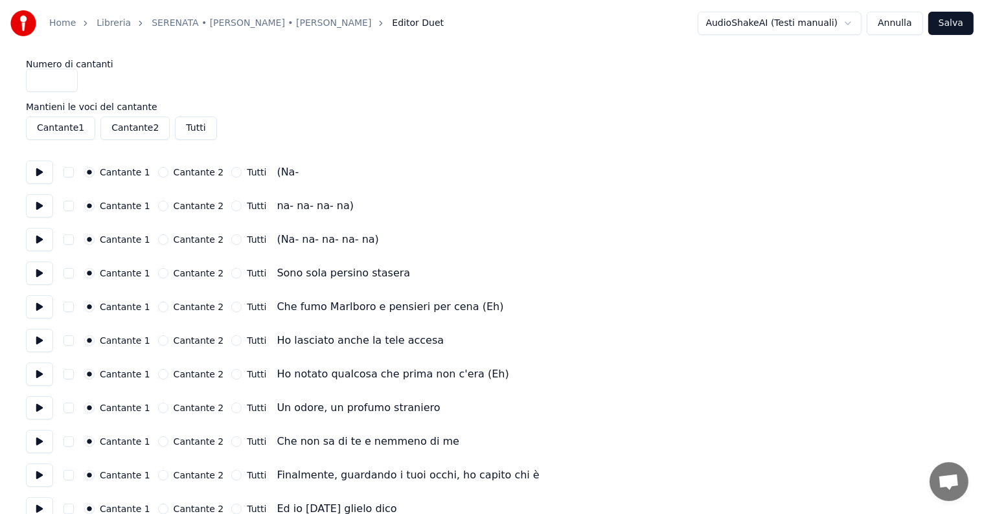
click at [39, 179] on button at bounding box center [39, 172] width 27 height 23
click at [43, 216] on button at bounding box center [39, 205] width 27 height 23
click at [883, 16] on button "Annulla" at bounding box center [895, 23] width 56 height 23
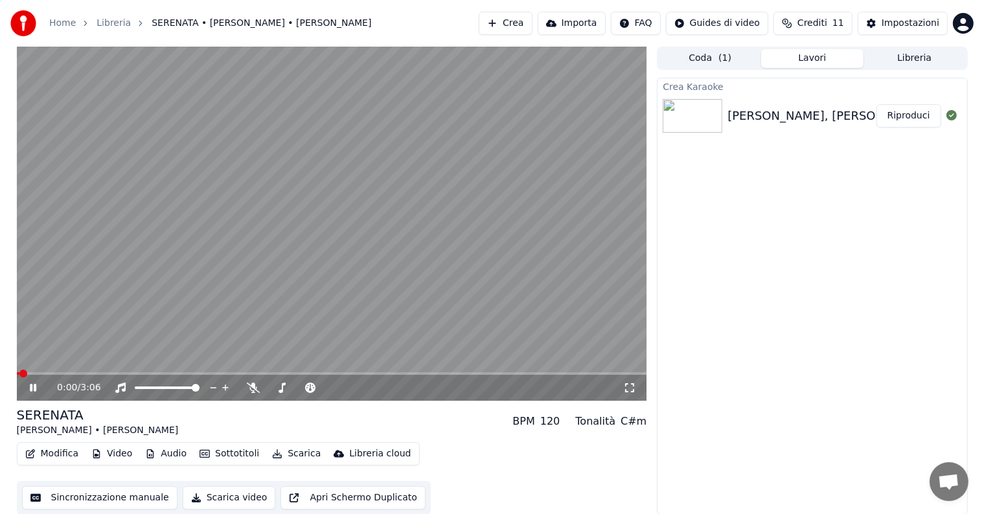
click at [119, 456] on button "Video" at bounding box center [111, 454] width 51 height 18
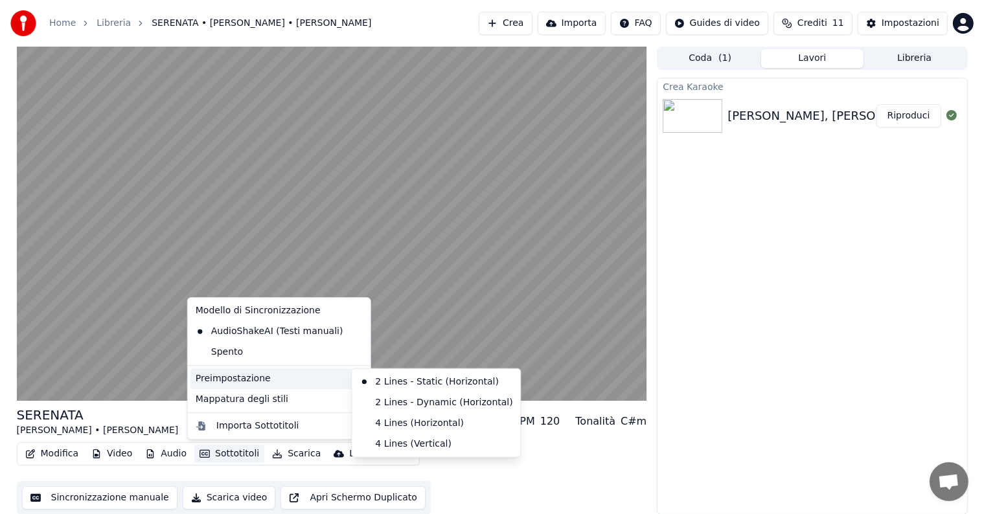
click at [231, 384] on div "Preimpostazione" at bounding box center [278, 379] width 177 height 21
click at [394, 424] on div "4 Lines (Horizontal)" at bounding box center [435, 423] width 163 height 21
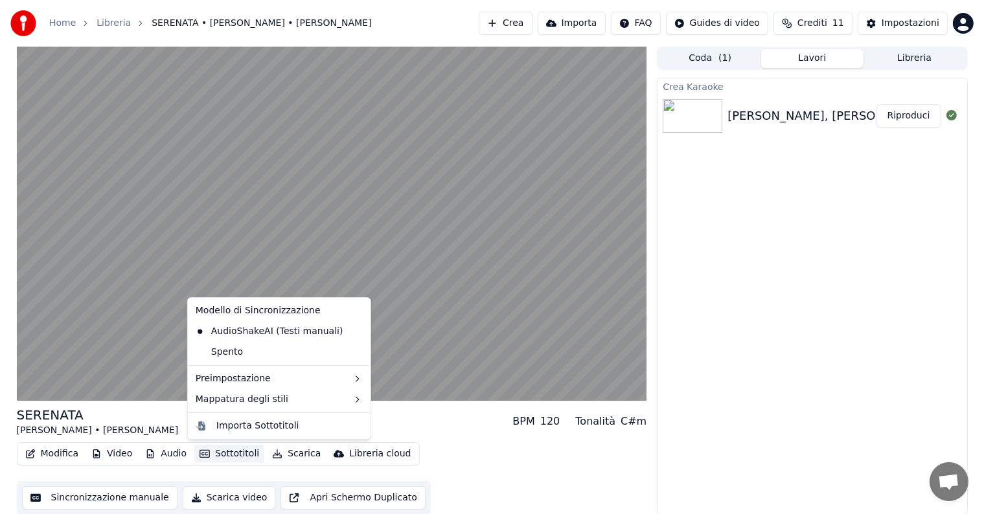
click at [252, 451] on button "Sottotitoli" at bounding box center [229, 454] width 70 height 18
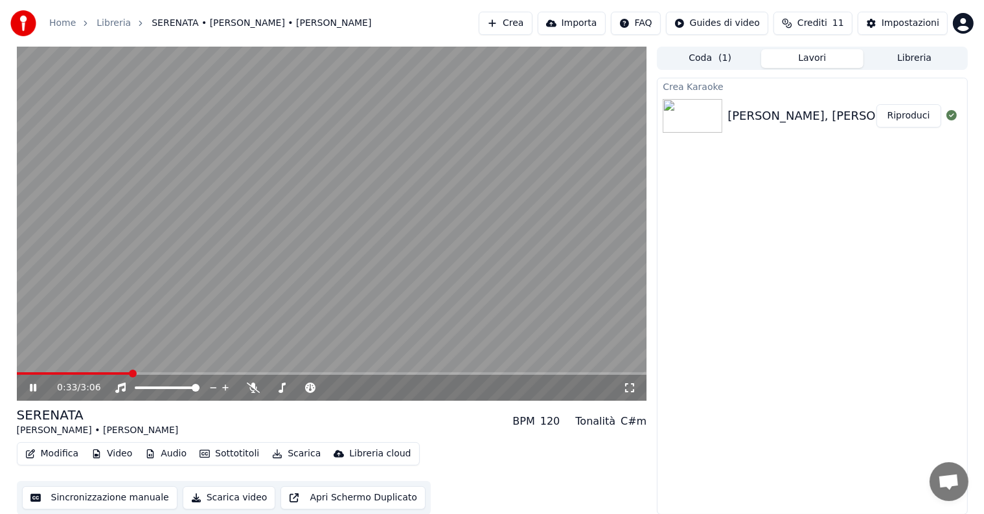
click at [503, 466] on div "Modifica Video Audio Sottotitoli Scarica Libreria cloud Sincronizzazione manual…" at bounding box center [332, 478] width 630 height 73
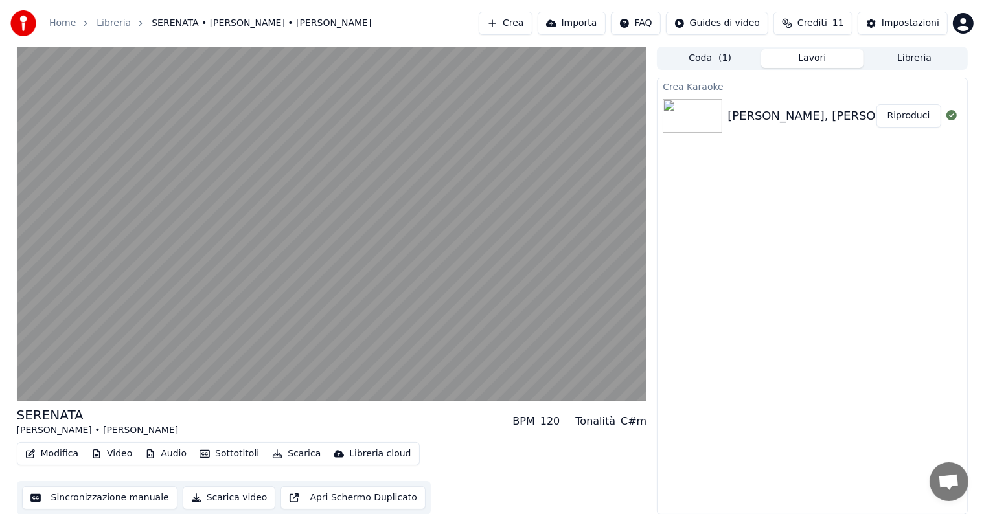
scroll to position [1, 0]
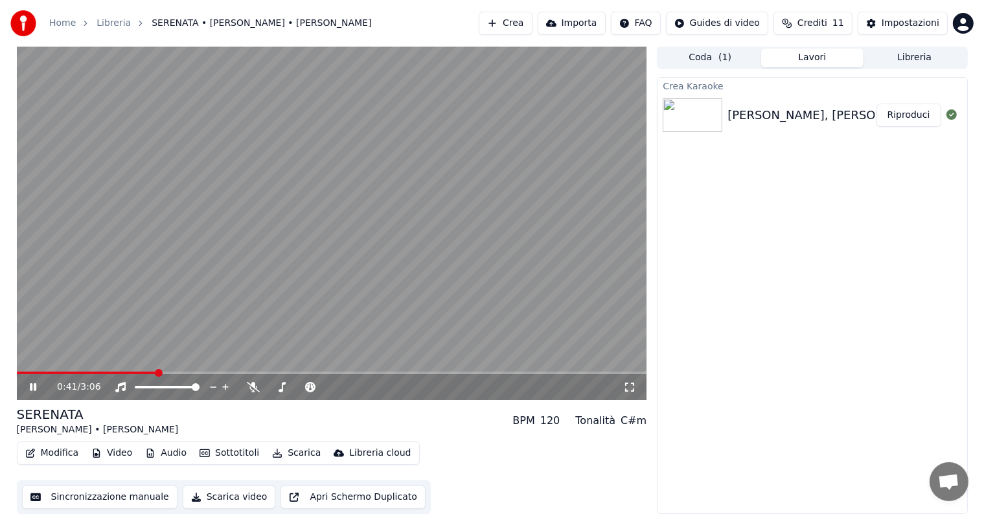
click at [36, 389] on icon at bounding box center [42, 387] width 30 height 10
click at [20, 372] on span at bounding box center [18, 373] width 3 height 3
click at [21, 371] on span at bounding box center [24, 373] width 8 height 8
click at [17, 373] on span at bounding box center [21, 373] width 8 height 8
click at [32, 388] on icon at bounding box center [33, 387] width 8 height 9
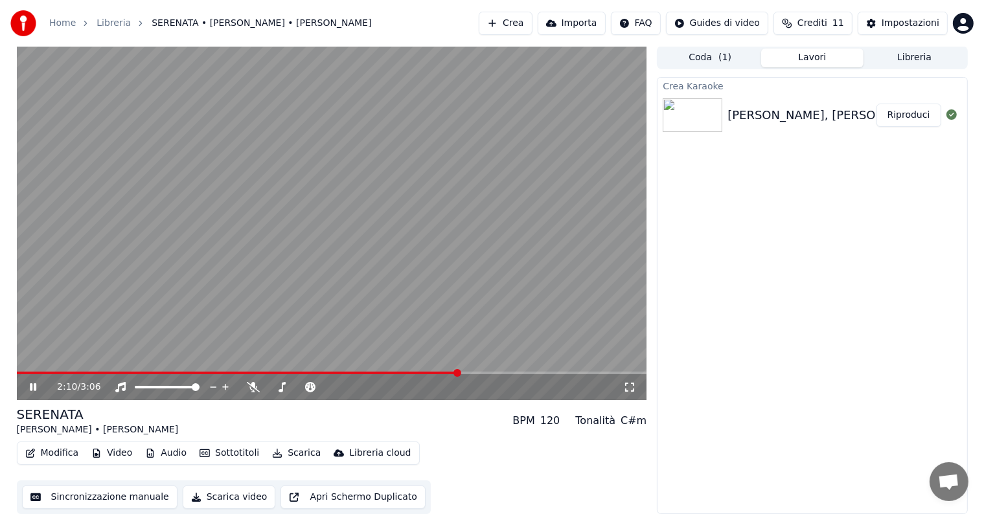
click at [34, 384] on icon at bounding box center [33, 387] width 6 height 8
click at [346, 496] on button "Apri Schermo Duplicato" at bounding box center [352, 497] width 144 height 23
click at [31, 386] on icon at bounding box center [33, 387] width 6 height 8
click at [226, 495] on button "Scarica video" at bounding box center [229, 497] width 93 height 23
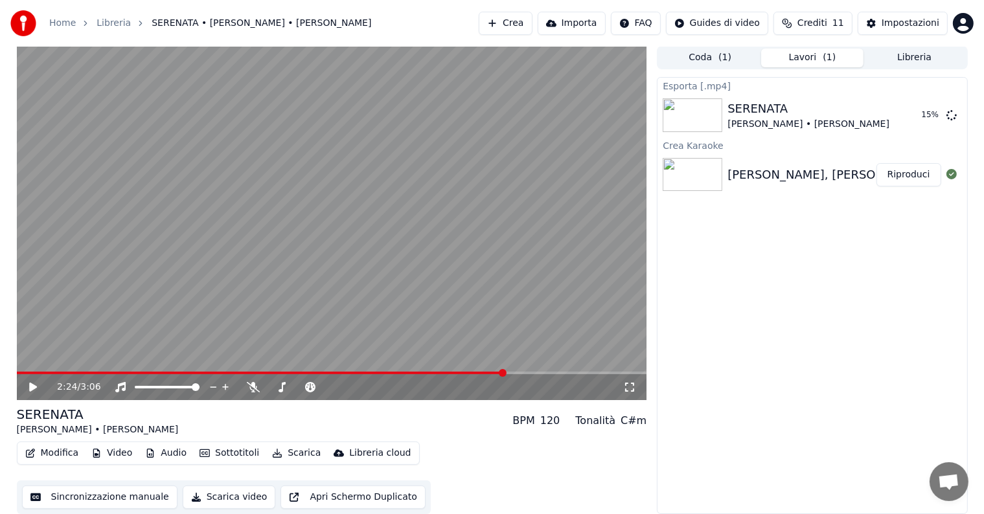
click at [631, 420] on div "C#m" at bounding box center [633, 421] width 26 height 16
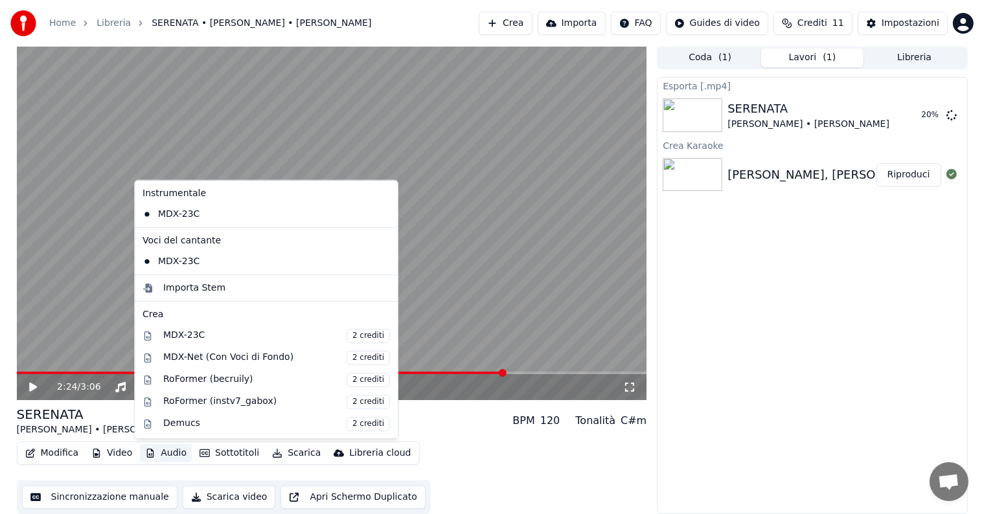
click at [173, 460] on button "Audio" at bounding box center [166, 453] width 52 height 18
click at [255, 284] on div "Importa Stem" at bounding box center [276, 288] width 227 height 13
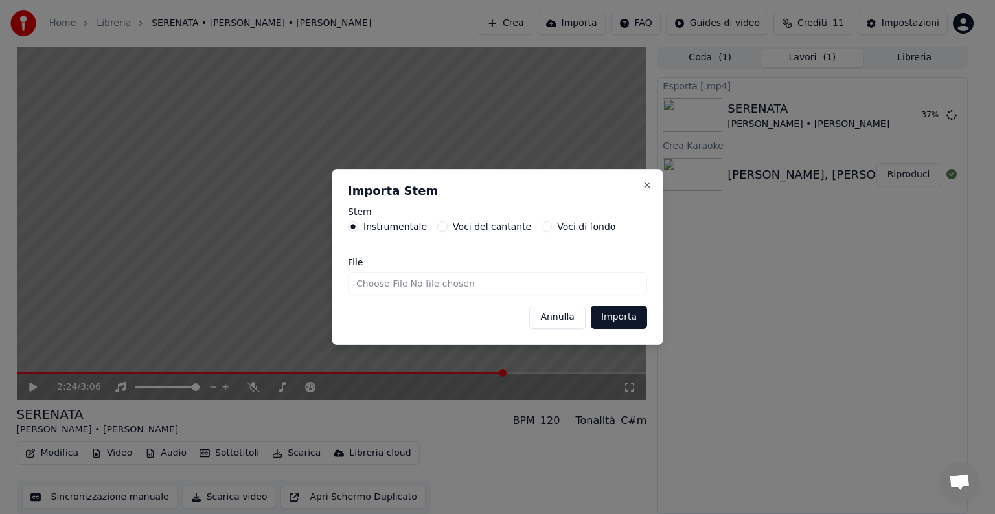
click at [466, 231] on label "Voci del cantante" at bounding box center [492, 226] width 78 height 9
click at [448, 232] on button "Voci del cantante" at bounding box center [442, 226] width 10 height 10
click at [405, 231] on label "Instrumentale" at bounding box center [394, 226] width 63 height 9
click at [358, 231] on button "Instrumentale" at bounding box center [353, 226] width 10 height 10
click at [578, 223] on label "Voci di fondo" at bounding box center [586, 226] width 58 height 9
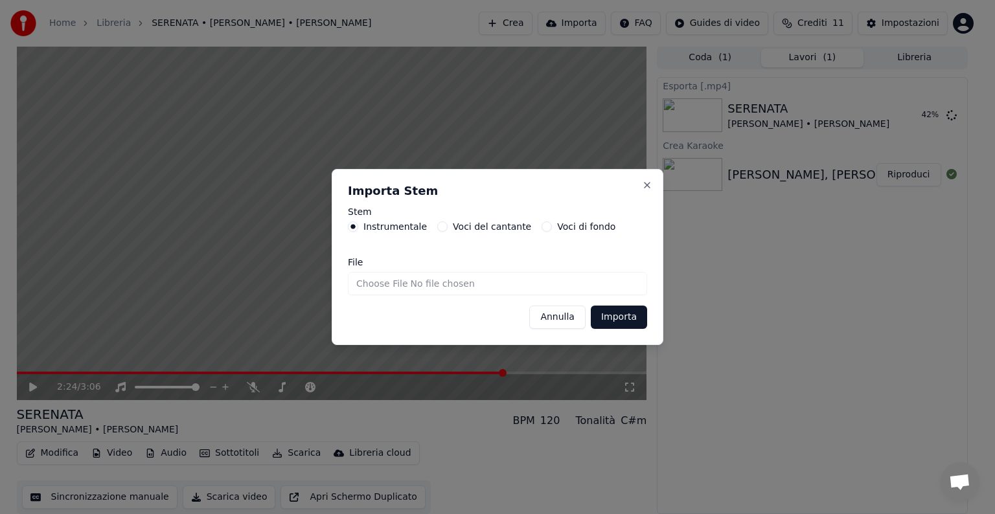
click at [552, 223] on button "Voci di fondo" at bounding box center [546, 226] width 10 height 10
click at [632, 312] on button "Importa" at bounding box center [619, 317] width 56 height 23
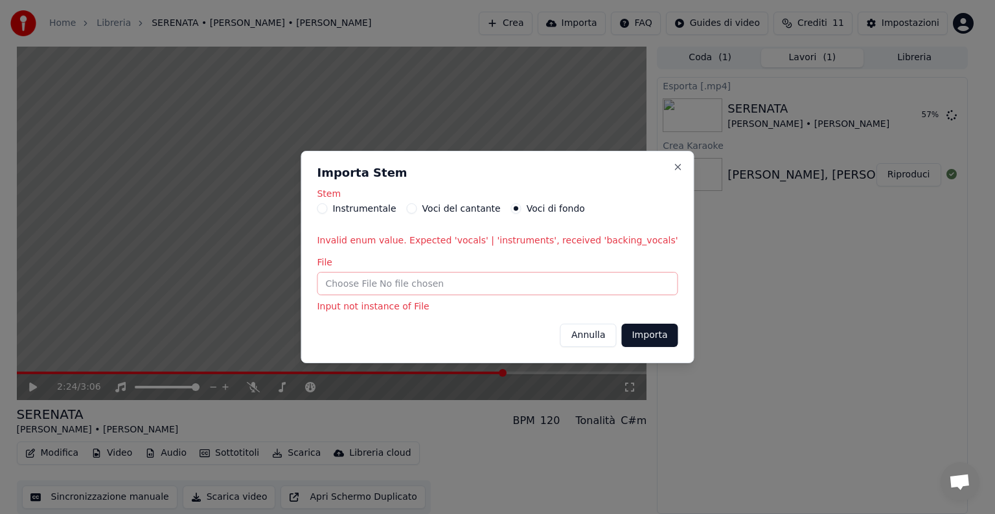
click at [372, 205] on label "Instrumentale" at bounding box center [363, 208] width 63 height 9
click at [327, 205] on button "Instrumentale" at bounding box center [322, 208] width 10 height 10
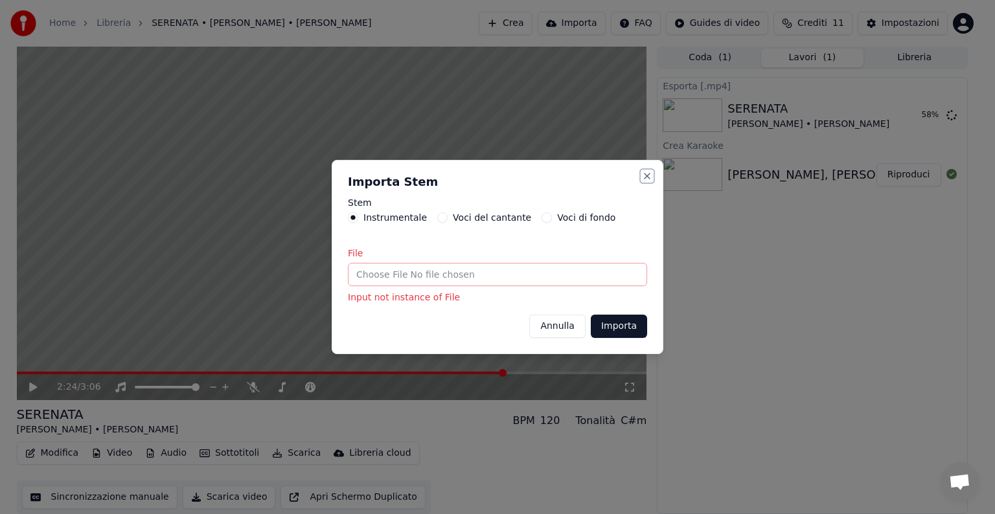
click at [645, 176] on button "Close" at bounding box center [647, 176] width 10 height 10
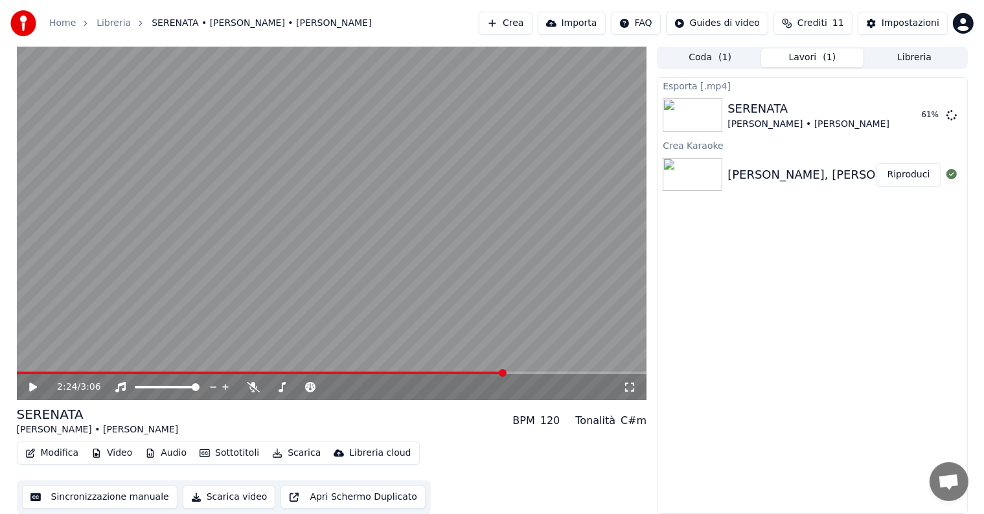
click at [554, 419] on div "120" at bounding box center [550, 421] width 20 height 16
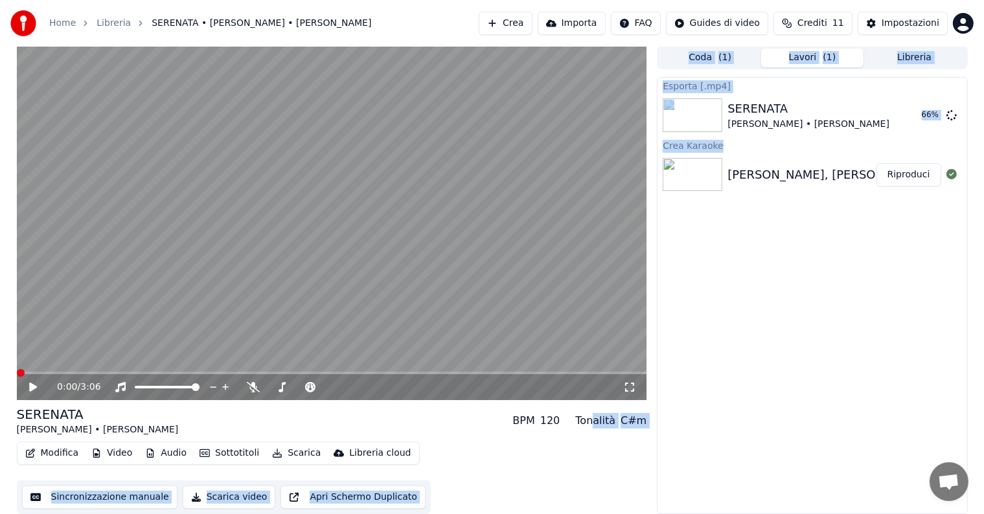
drag, startPoint x: 602, startPoint y: 420, endPoint x: 652, endPoint y: 422, distance: 49.9
click at [652, 422] on div "0:00 / 3:06 SERENATA [PERSON_NAME] • [PERSON_NAME] BPM 120 Tonalità C#m Modific…" at bounding box center [491, 280] width 971 height 468
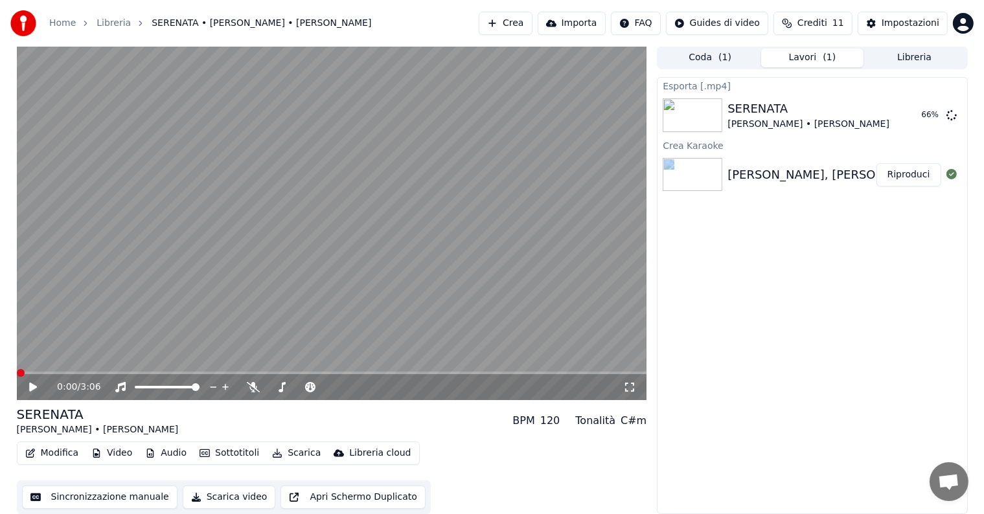
click at [652, 422] on div "0:00 / 3:06 SERENATA [PERSON_NAME] • [PERSON_NAME] BPM 120 Tonalità C#m Modific…" at bounding box center [491, 280] width 971 height 468
click at [951, 177] on icon at bounding box center [951, 174] width 10 height 10
click at [826, 179] on div "[PERSON_NAME], [PERSON_NAME] - SERENATA (Official Video)" at bounding box center [908, 175] width 363 height 18
click at [898, 171] on button "Riproduci" at bounding box center [908, 174] width 65 height 23
click at [628, 420] on div "C#m" at bounding box center [633, 421] width 26 height 16
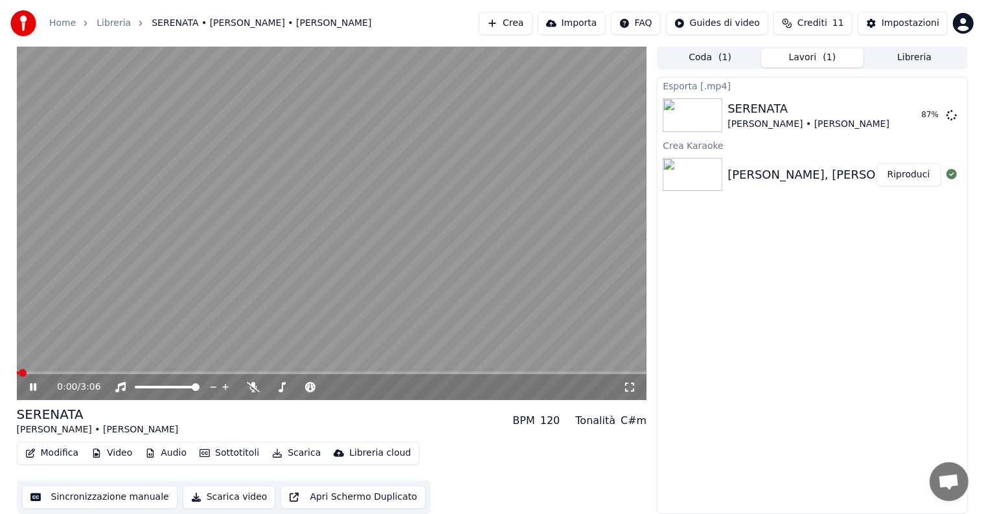
click at [628, 420] on div "C#m" at bounding box center [633, 421] width 26 height 16
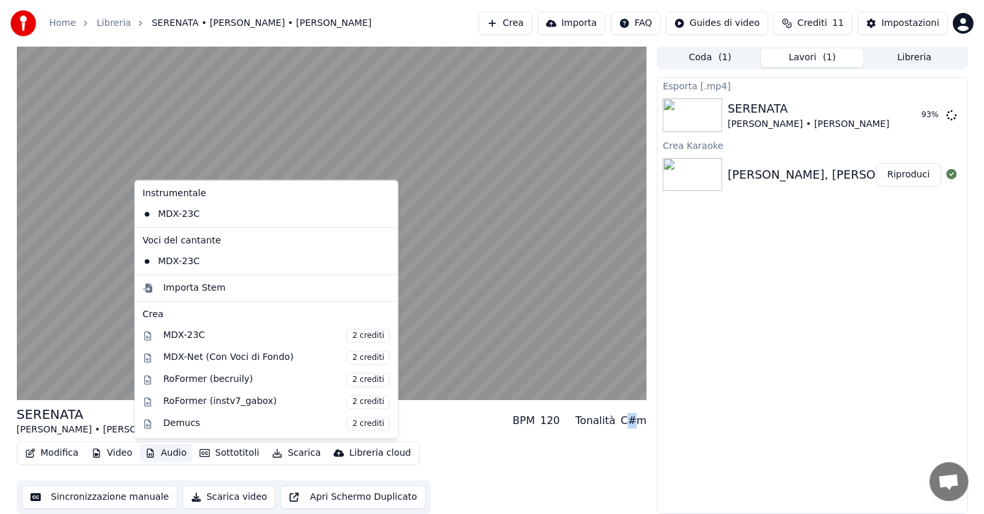
click at [179, 456] on button "Audio" at bounding box center [166, 453] width 52 height 18
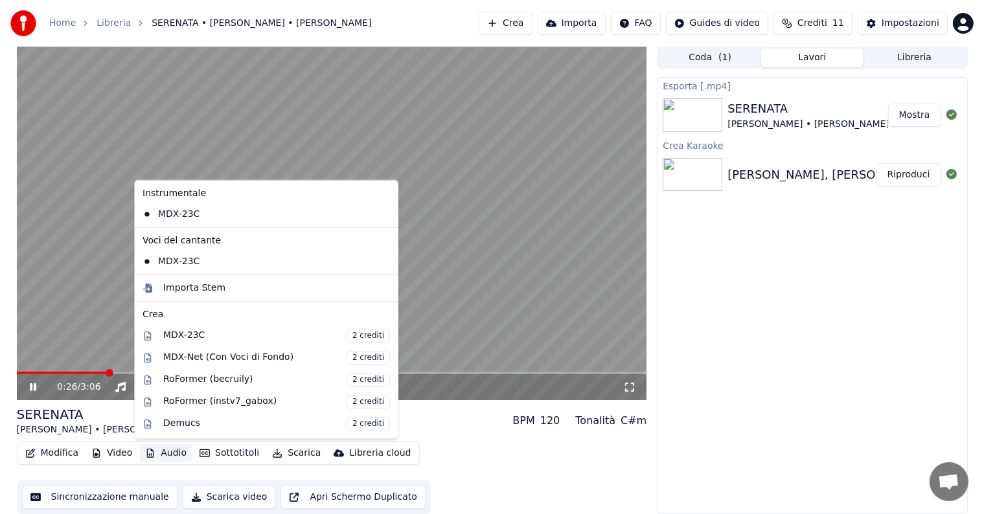
click at [749, 317] on div "Esporta [.mp4] SERENATA [PERSON_NAME] • [PERSON_NAME] Mostra Crea Karaoke [PERS…" at bounding box center [812, 295] width 310 height 437
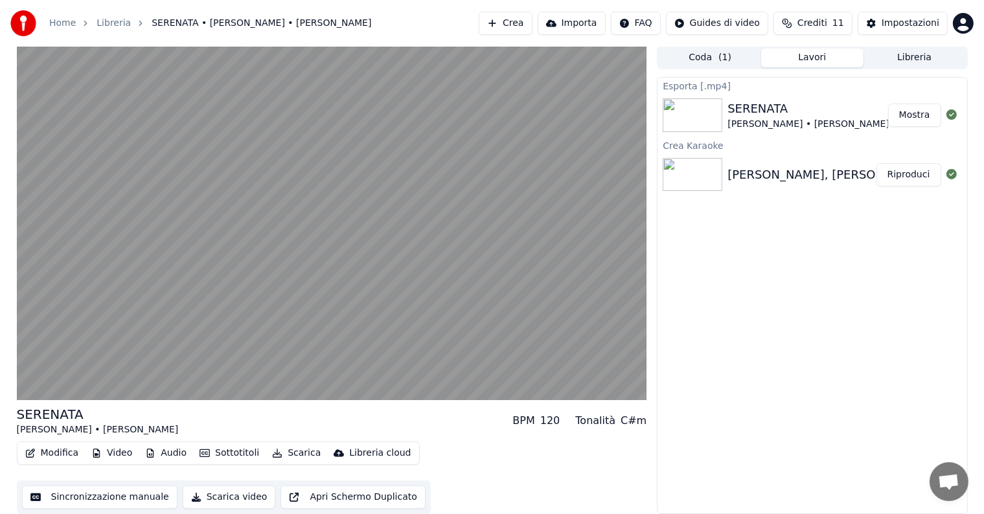
click at [917, 114] on button "Mostra" at bounding box center [914, 115] width 53 height 23
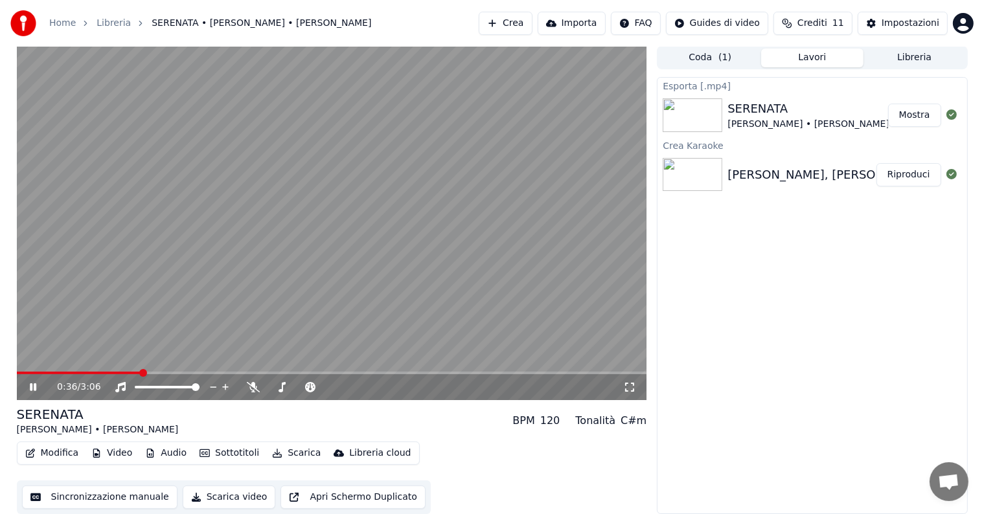
click at [36, 392] on icon at bounding box center [42, 387] width 30 height 10
click at [924, 118] on button "Mostra" at bounding box center [914, 115] width 53 height 23
click at [896, 26] on div "Impostazioni" at bounding box center [910, 23] width 58 height 13
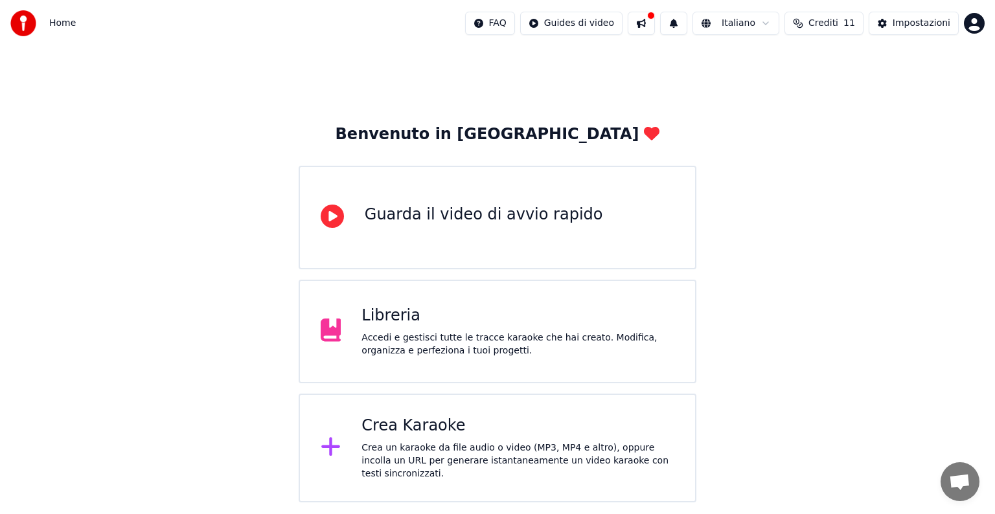
click at [845, 28] on button "Crediti 11" at bounding box center [823, 23] width 79 height 23
click at [767, 65] on th "Carica crediti" at bounding box center [756, 62] width 71 height 26
click at [769, 87] on td "15" at bounding box center [756, 85] width 71 height 23
click at [835, 129] on button "Aggiorna" at bounding box center [829, 120] width 73 height 23
click at [655, 27] on button at bounding box center [641, 23] width 27 height 23
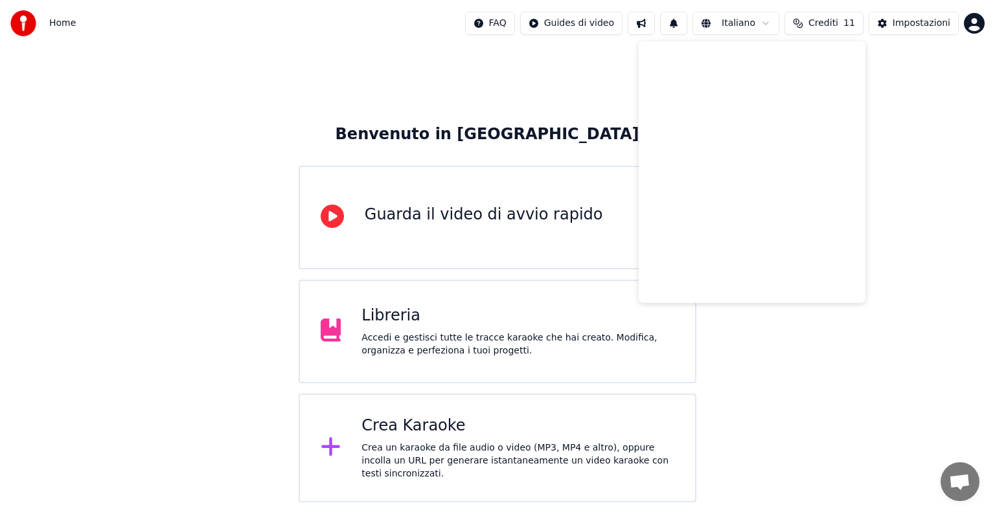
click at [655, 27] on button at bounding box center [641, 23] width 27 height 23
click at [685, 27] on button at bounding box center [673, 23] width 27 height 23
click at [906, 23] on div "Impostazioni" at bounding box center [921, 23] width 58 height 13
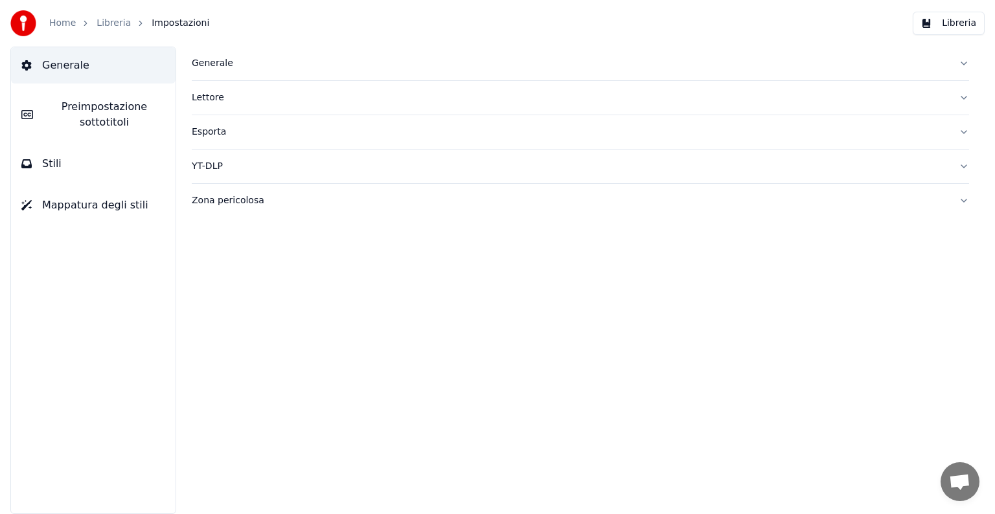
click at [176, 24] on span "Impostazioni" at bounding box center [181, 23] width 58 height 13
click at [63, 26] on link "Home" at bounding box center [62, 23] width 27 height 13
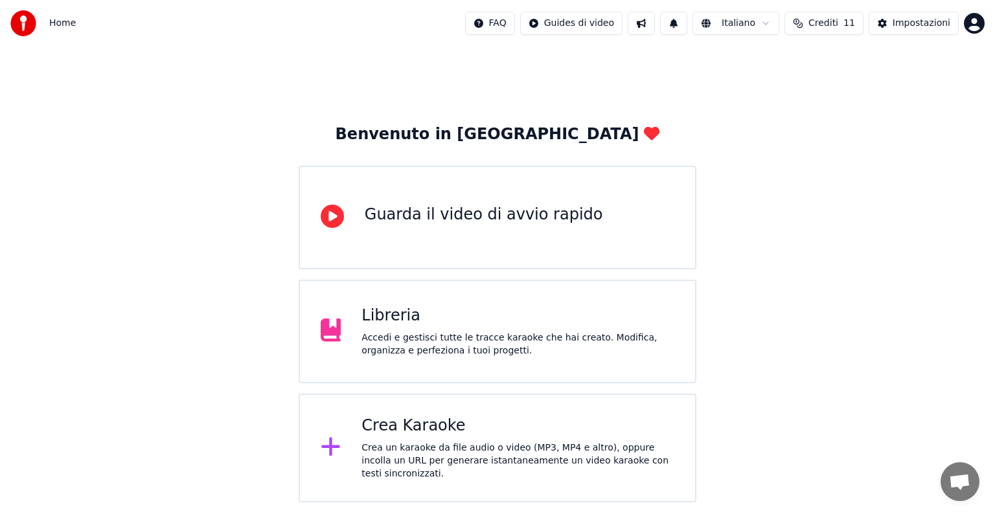
click at [976, 16] on html "Home FAQ Guides di video Italiano Crediti 11 Impostazioni Benvenuto in Youka Gu…" at bounding box center [497, 251] width 995 height 503
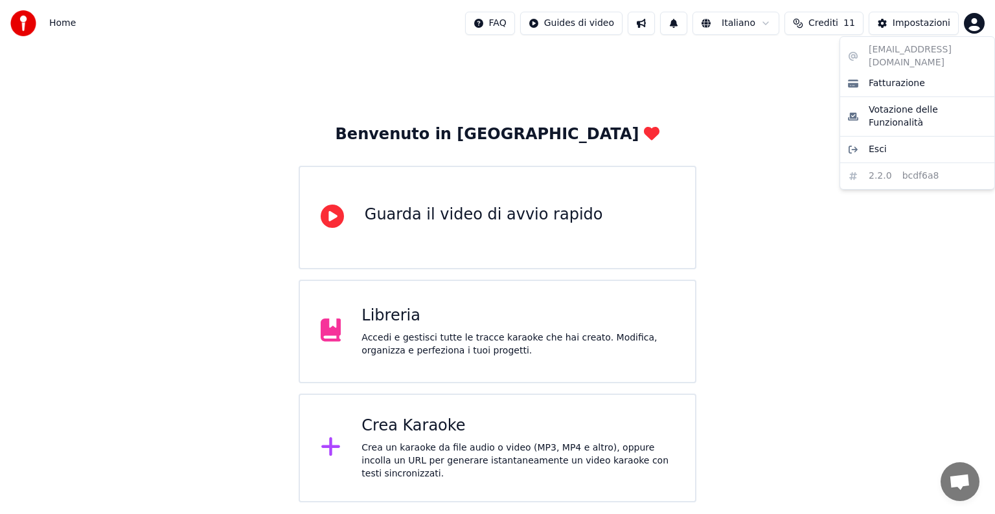
click at [850, 28] on html "Home FAQ Guides di video Italiano Crediti 11 Impostazioni Benvenuto in Youka Gu…" at bounding box center [497, 251] width 995 height 503
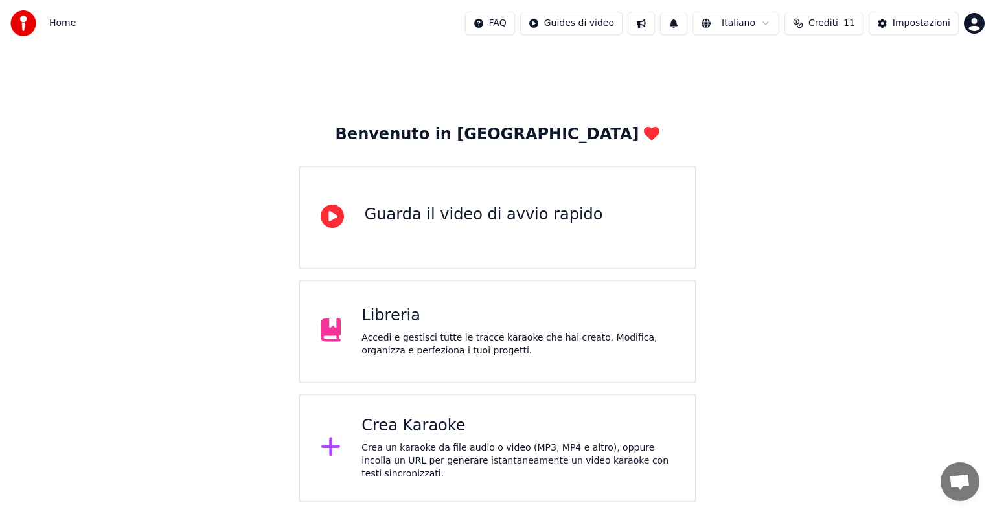
click at [850, 28] on span "11" at bounding box center [849, 23] width 12 height 13
click at [874, 65] on th "Scadenza (giorni)" at bounding box center [892, 62] width 89 height 26
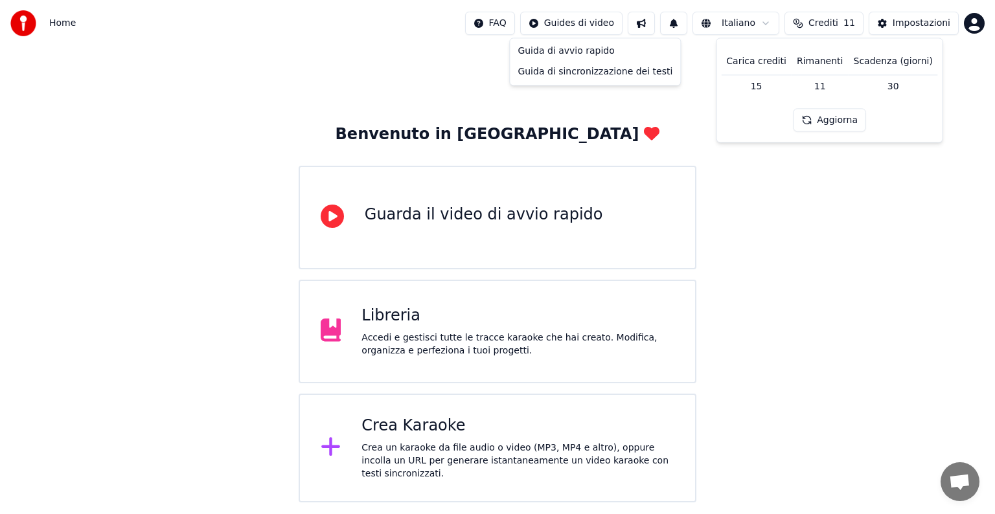
click at [583, 26] on html "Home FAQ Guides di video Italiano Crediti 11 Impostazioni Benvenuto in Youka Gu…" at bounding box center [497, 251] width 995 height 503
click at [978, 25] on html "Home FAQ Guides di video Italiano Crediti 11 Impostazioni Benvenuto in Youka Gu…" at bounding box center [497, 251] width 995 height 503
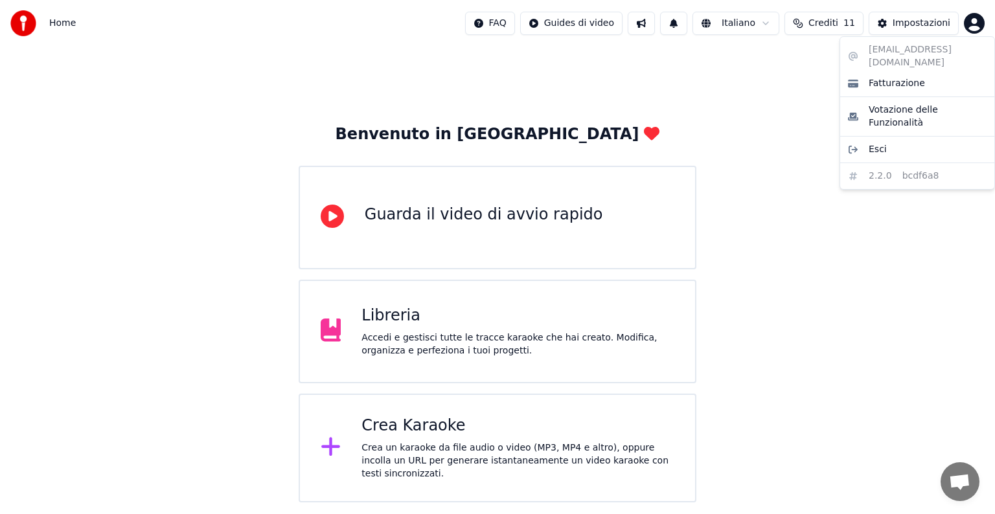
click at [978, 25] on html "Home FAQ Guides di video Italiano Crediti 11 Impostazioni Benvenuto in Youka Gu…" at bounding box center [497, 251] width 995 height 503
click at [927, 104] on span "Votazione delle Funzionalità" at bounding box center [927, 117] width 118 height 26
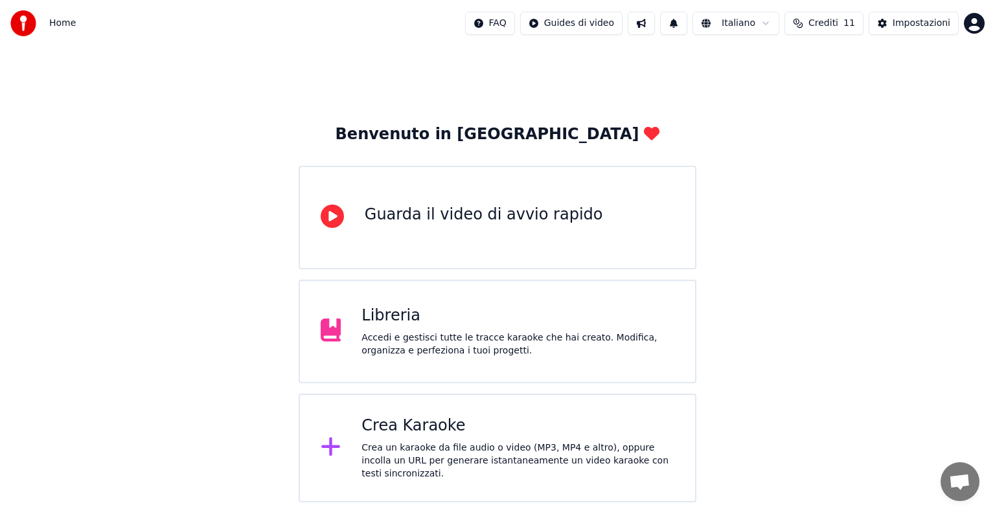
click at [917, 23] on div "Impostazioni" at bounding box center [921, 23] width 58 height 13
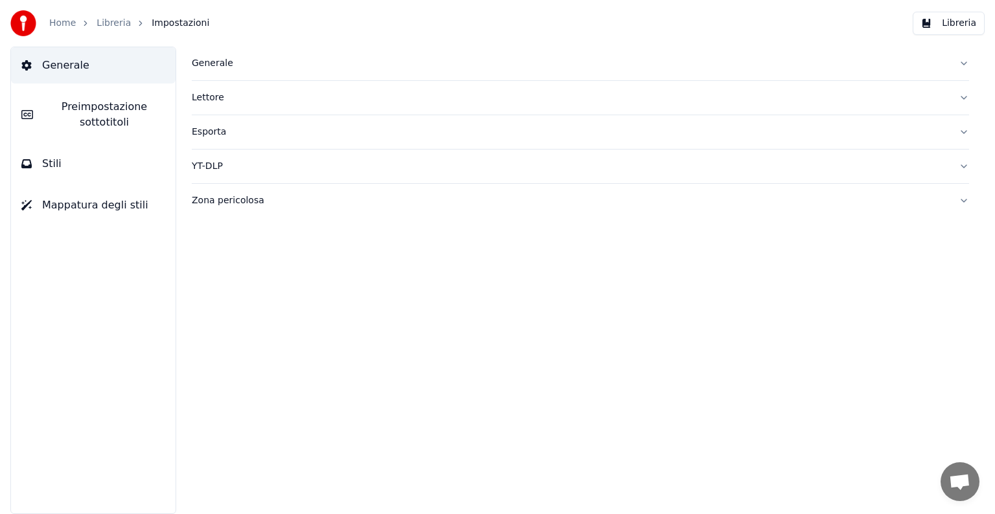
click at [220, 98] on div "Lettore" at bounding box center [570, 97] width 756 height 13
click at [62, 19] on link "Home" at bounding box center [62, 23] width 27 height 13
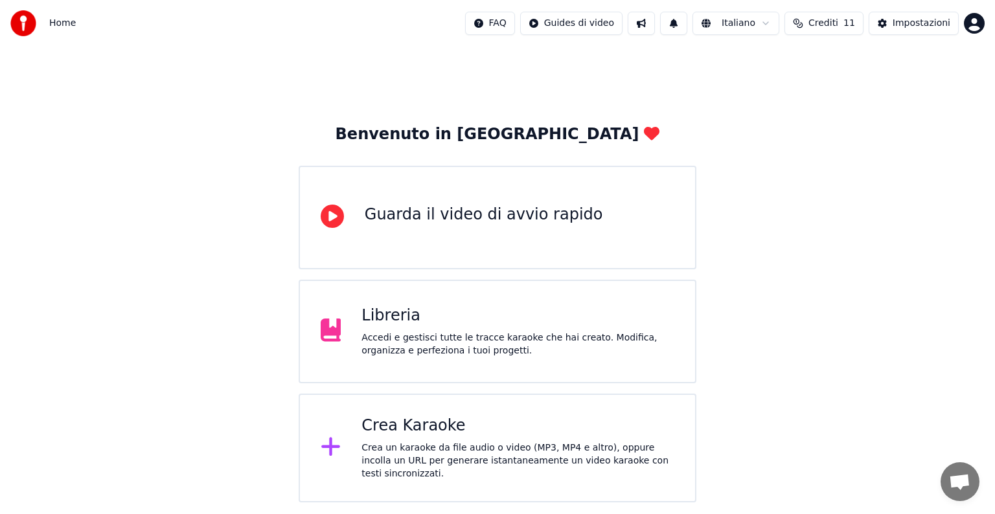
click at [442, 435] on div "Crea Karaoke" at bounding box center [517, 426] width 313 height 21
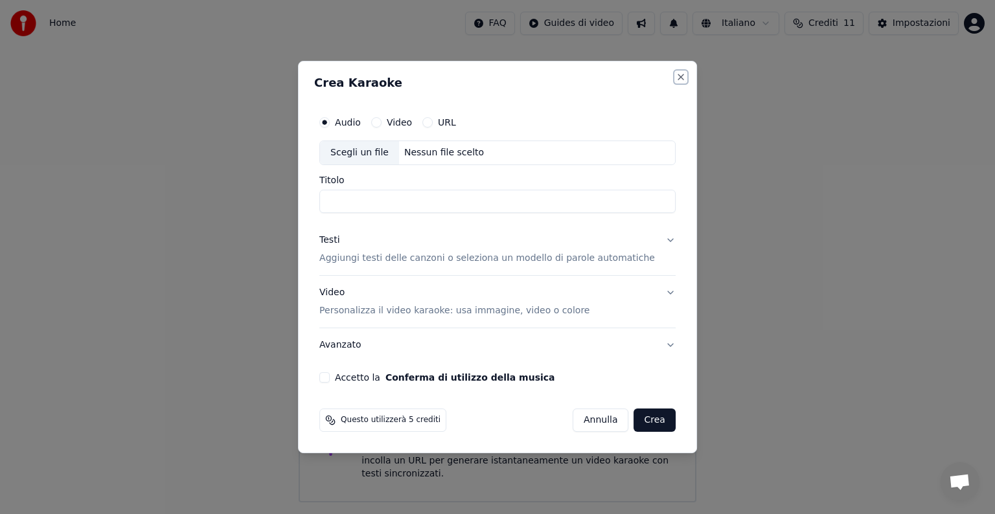
click at [675, 77] on button "Close" at bounding box center [680, 77] width 10 height 10
